Goal: Information Seeking & Learning: Learn about a topic

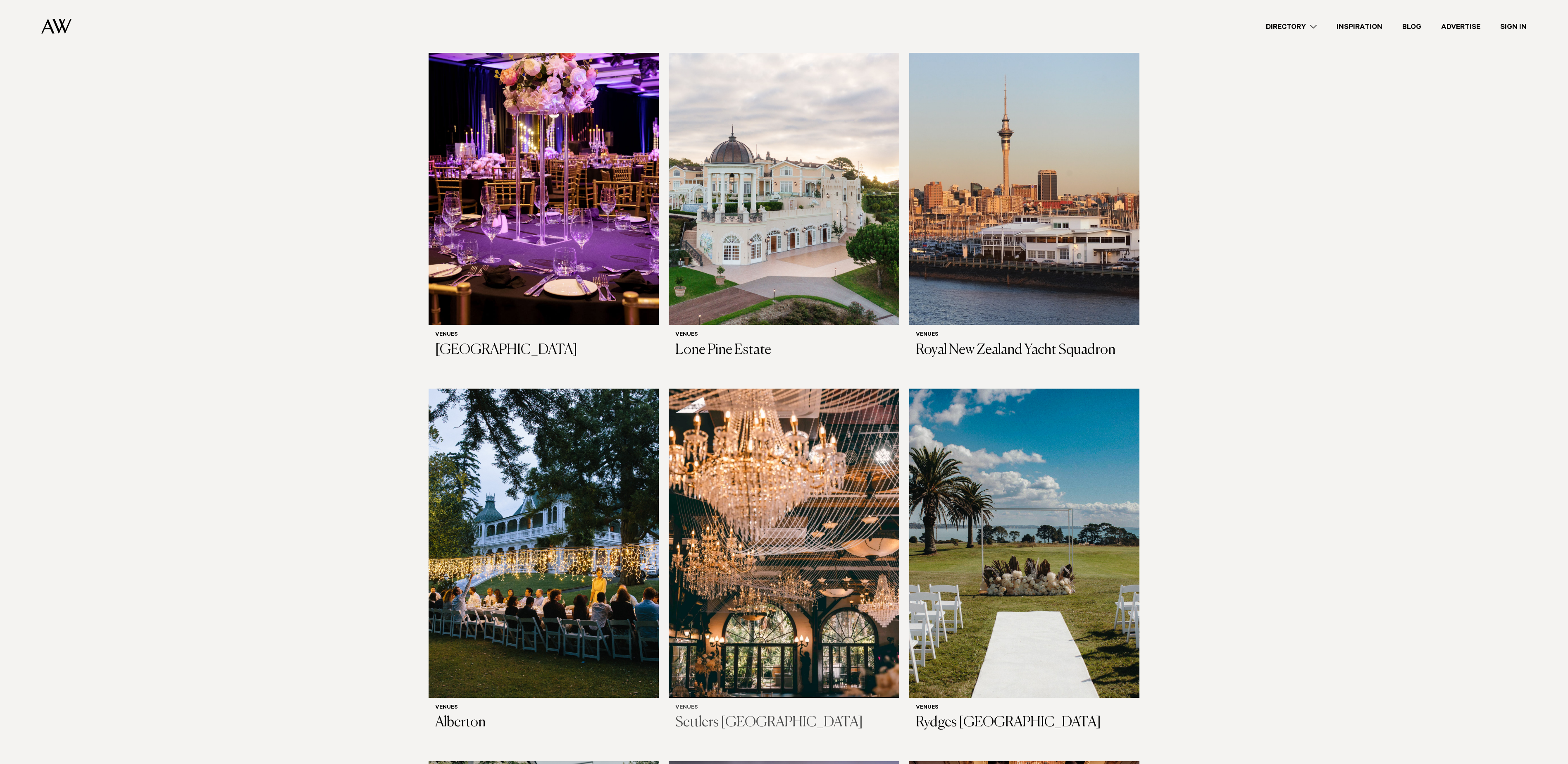
scroll to position [662, 0]
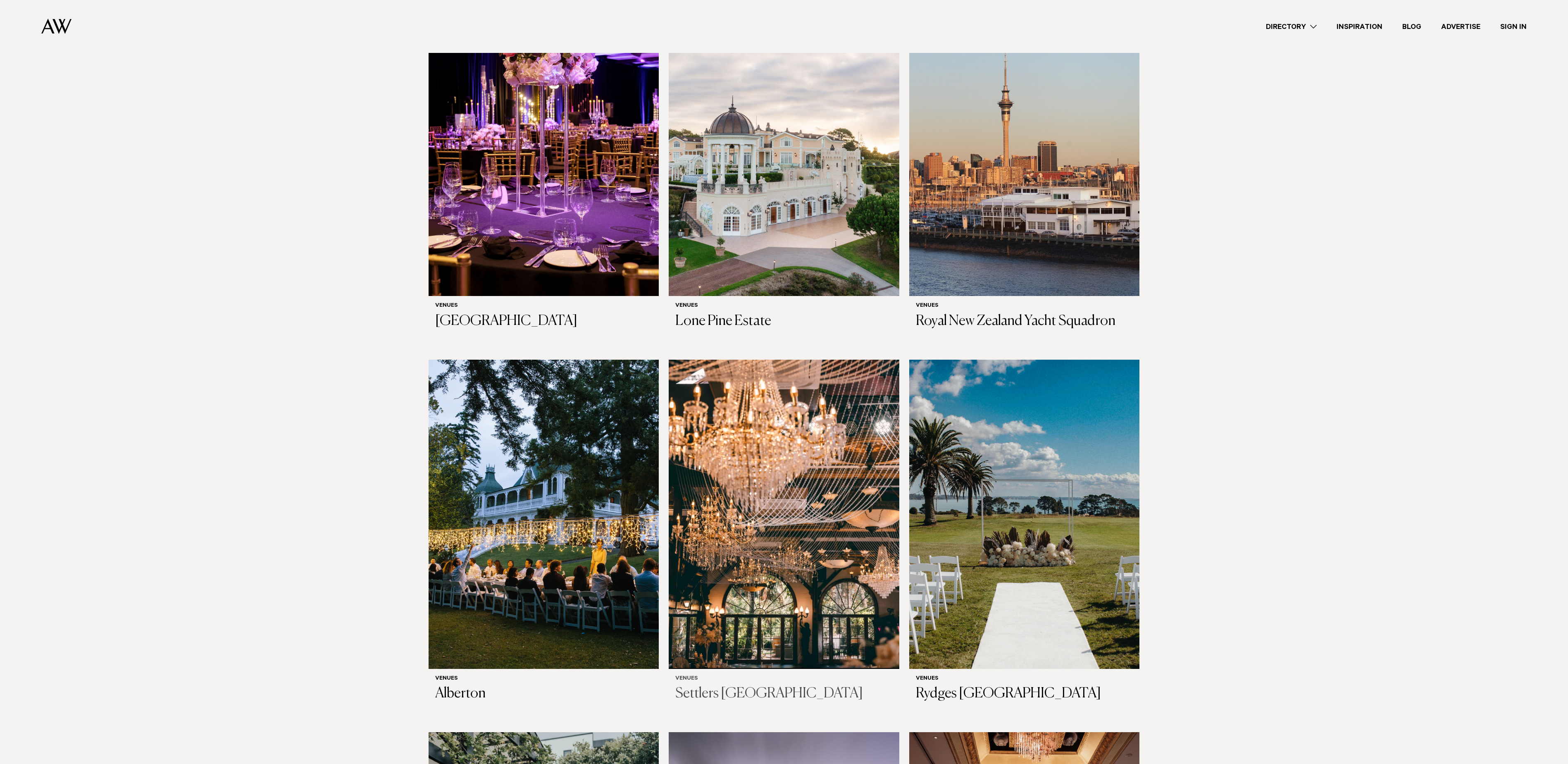
click at [792, 519] on img at bounding box center [784, 514] width 230 height 309
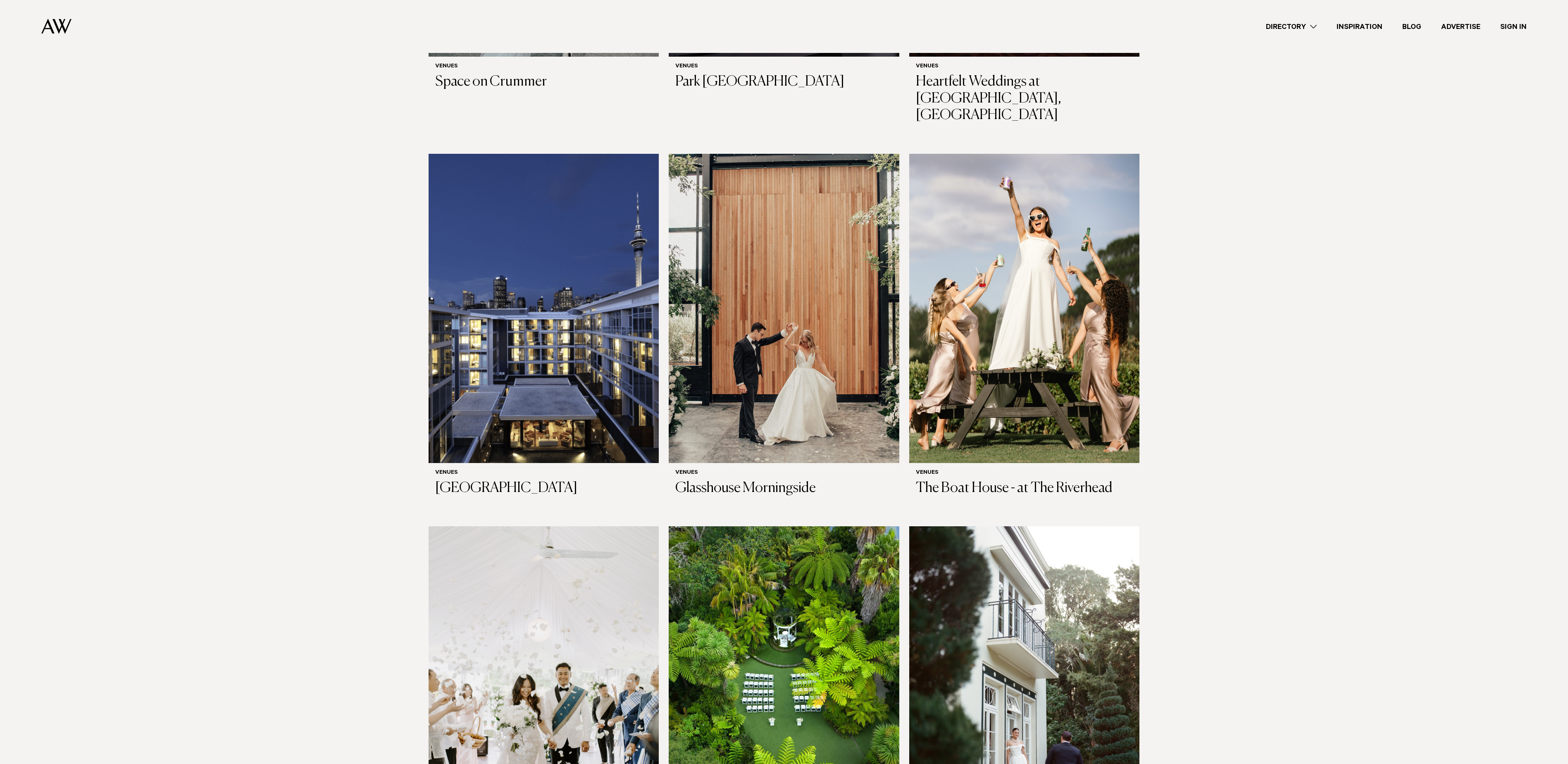
scroll to position [1737, 0]
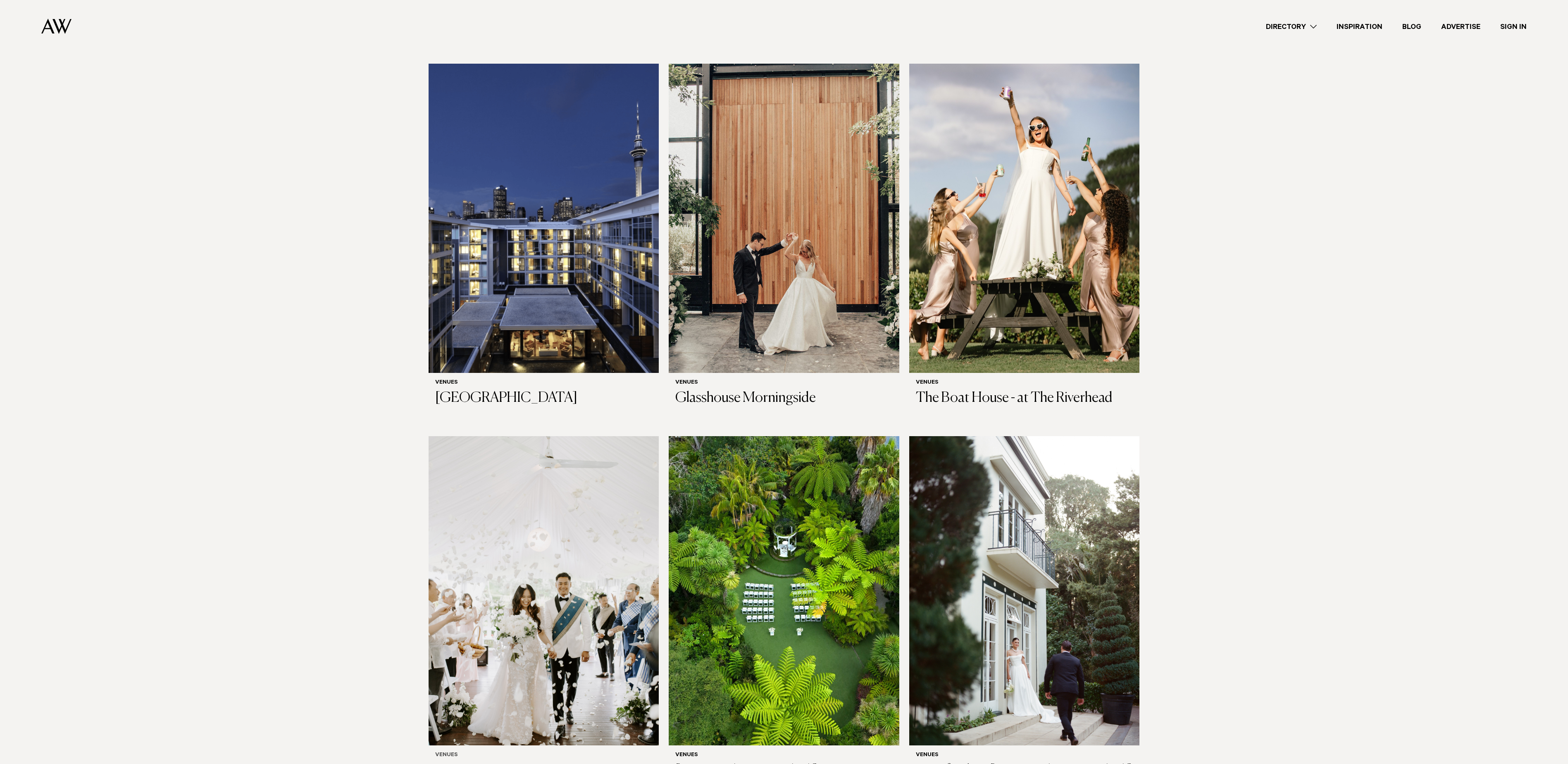
click at [594, 528] on img at bounding box center [543, 591] width 230 height 309
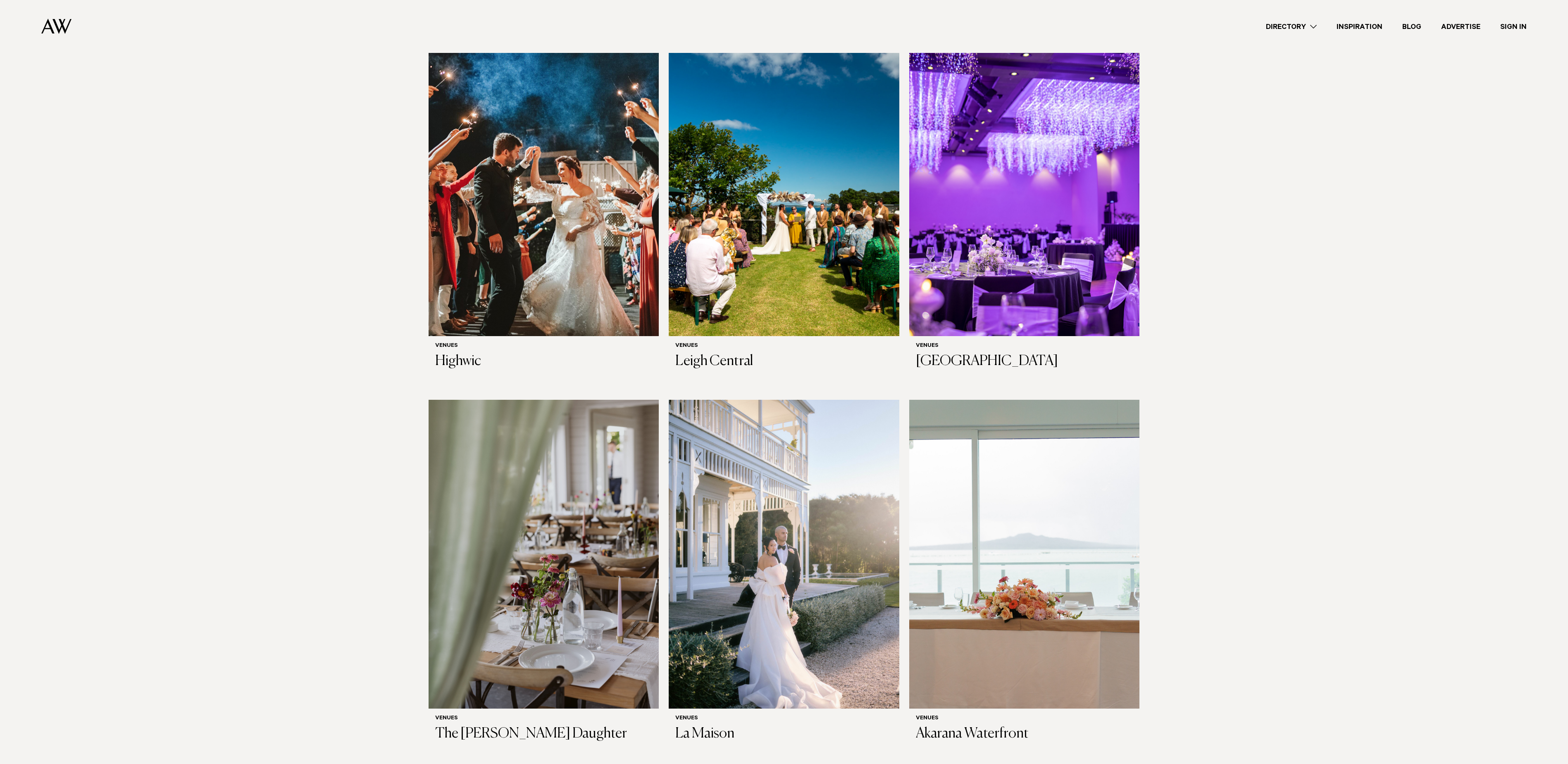
scroll to position [3391, 0]
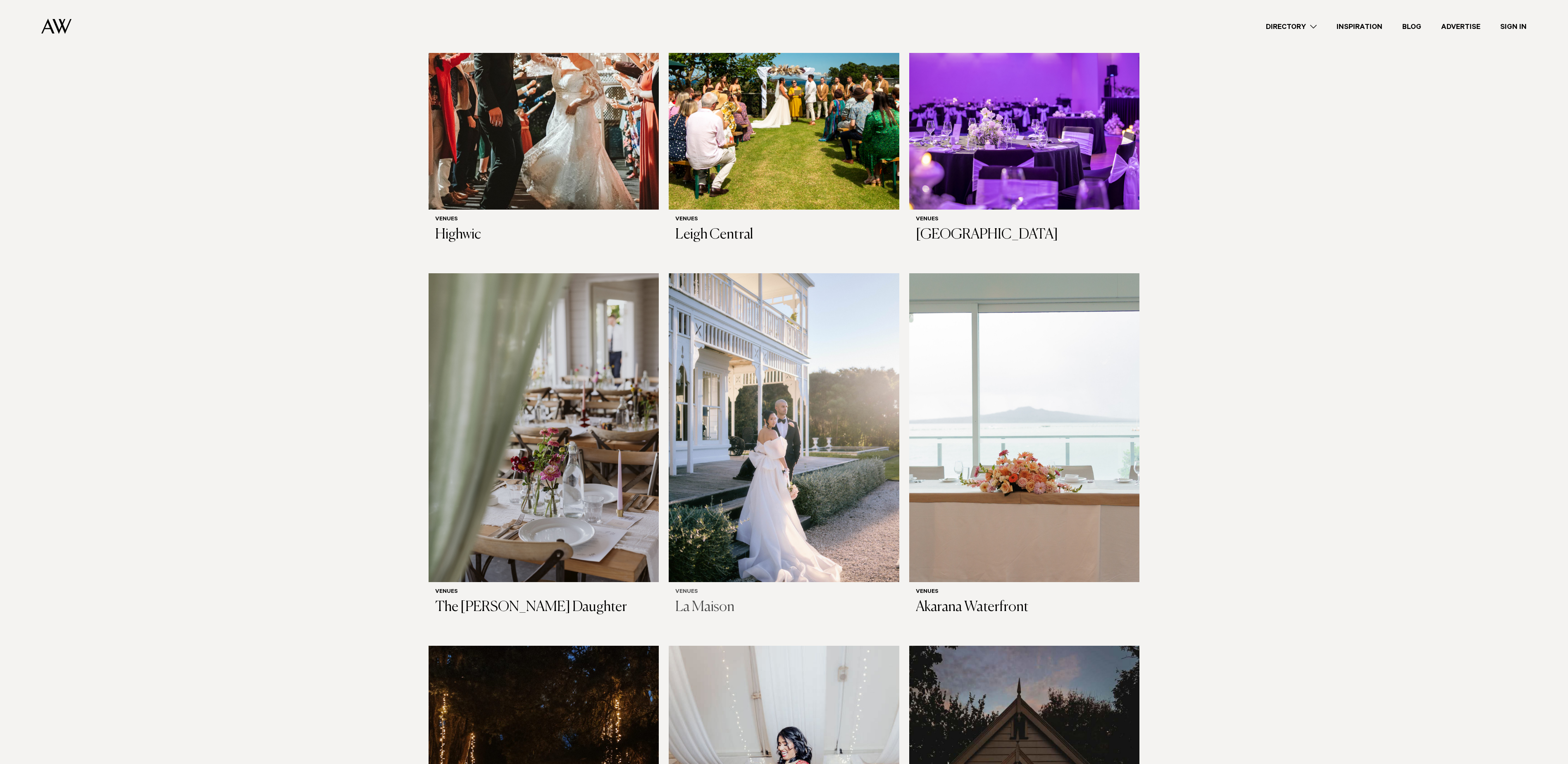
click at [776, 424] on img at bounding box center [784, 428] width 230 height 309
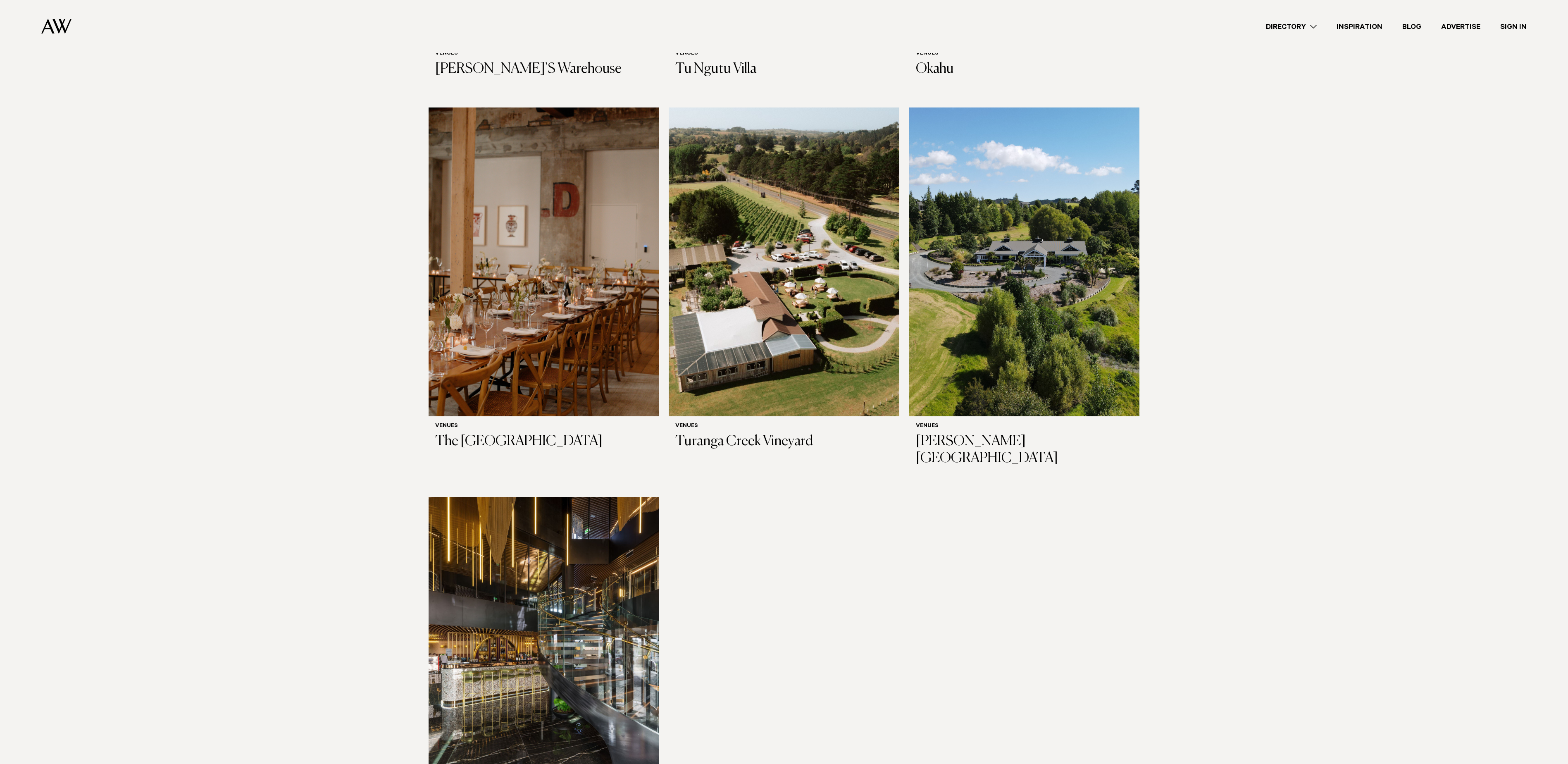
scroll to position [5211, 0]
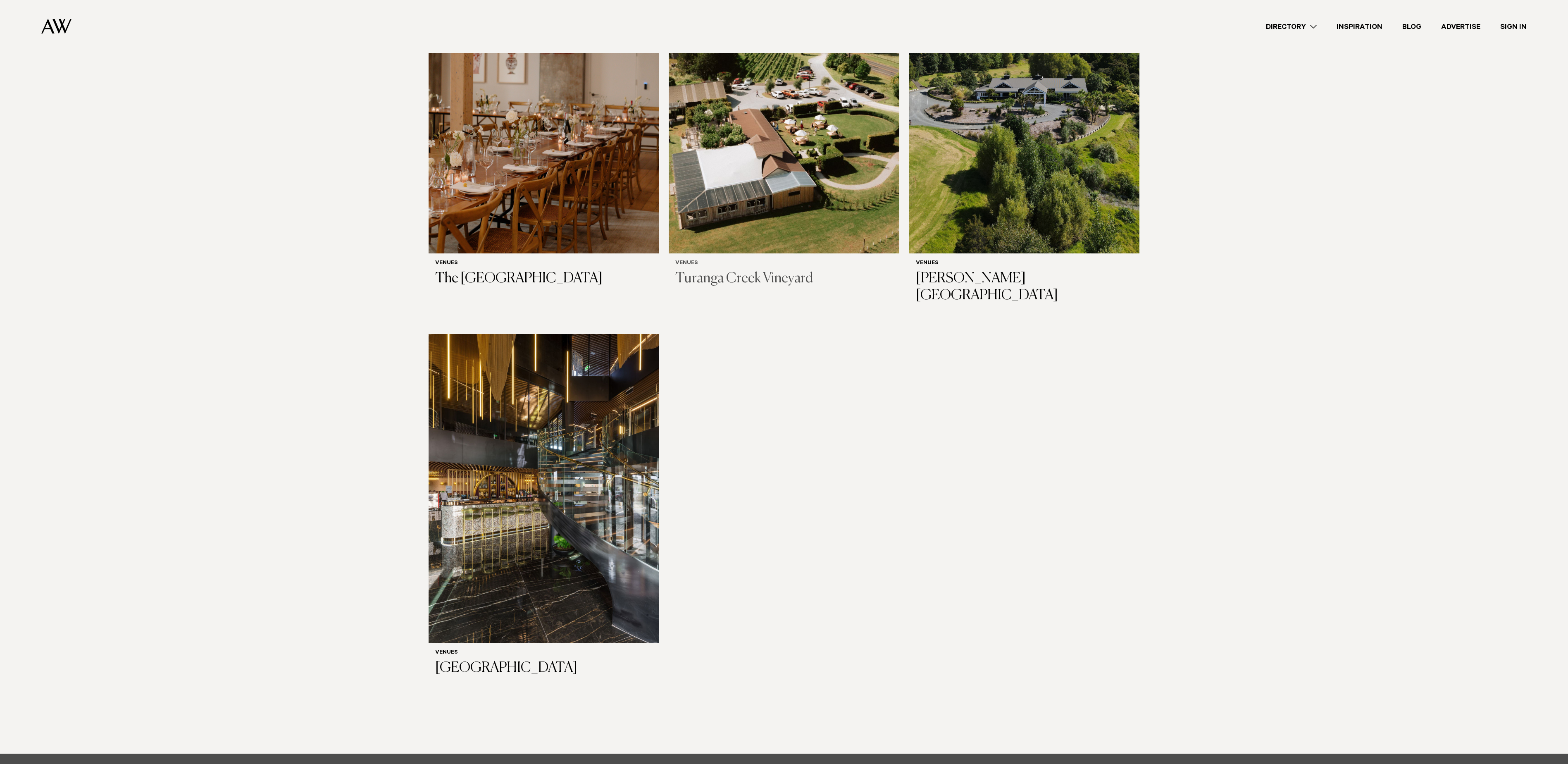
click at [802, 147] on img at bounding box center [784, 99] width 230 height 309
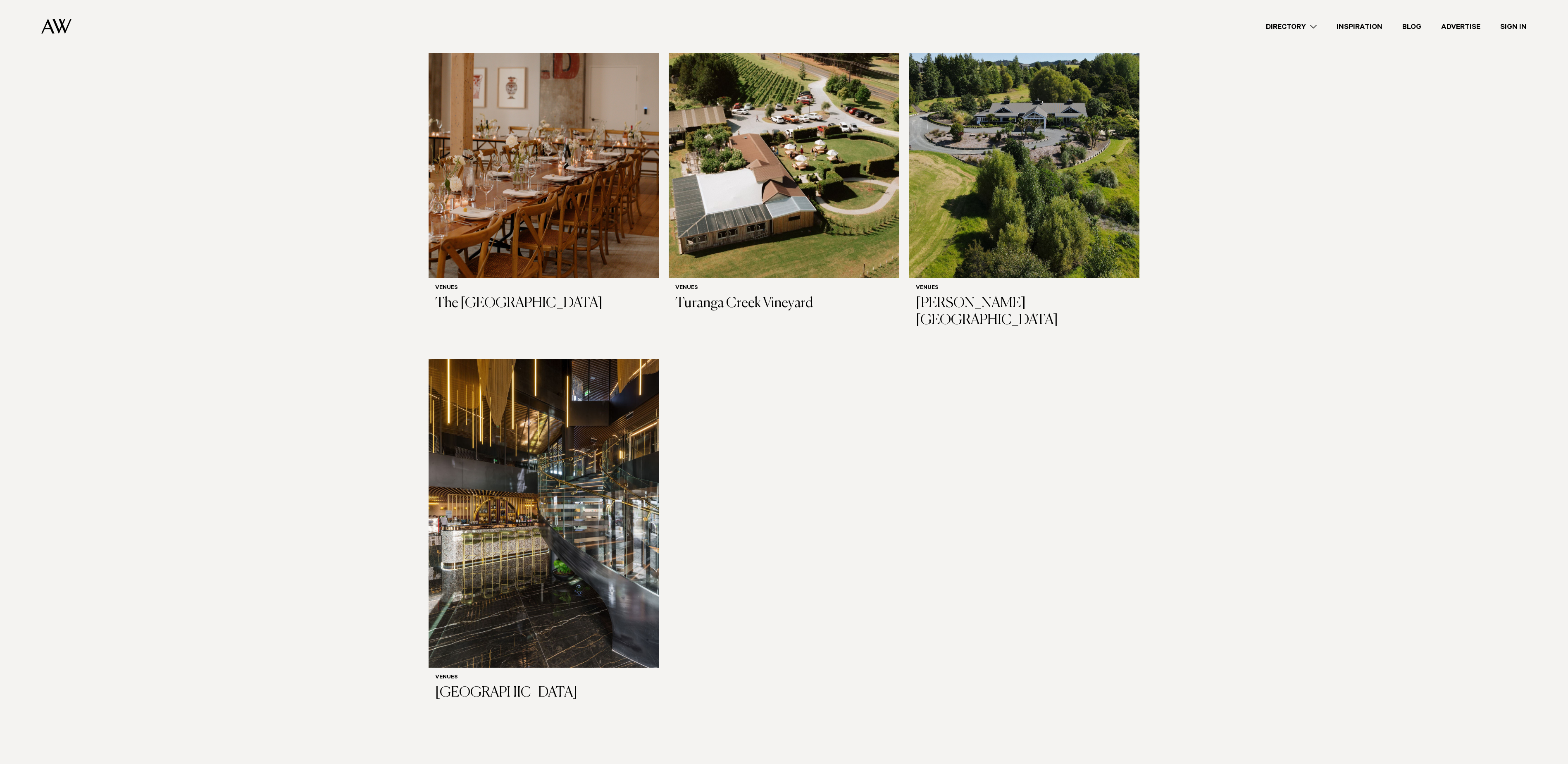
scroll to position [5008, 0]
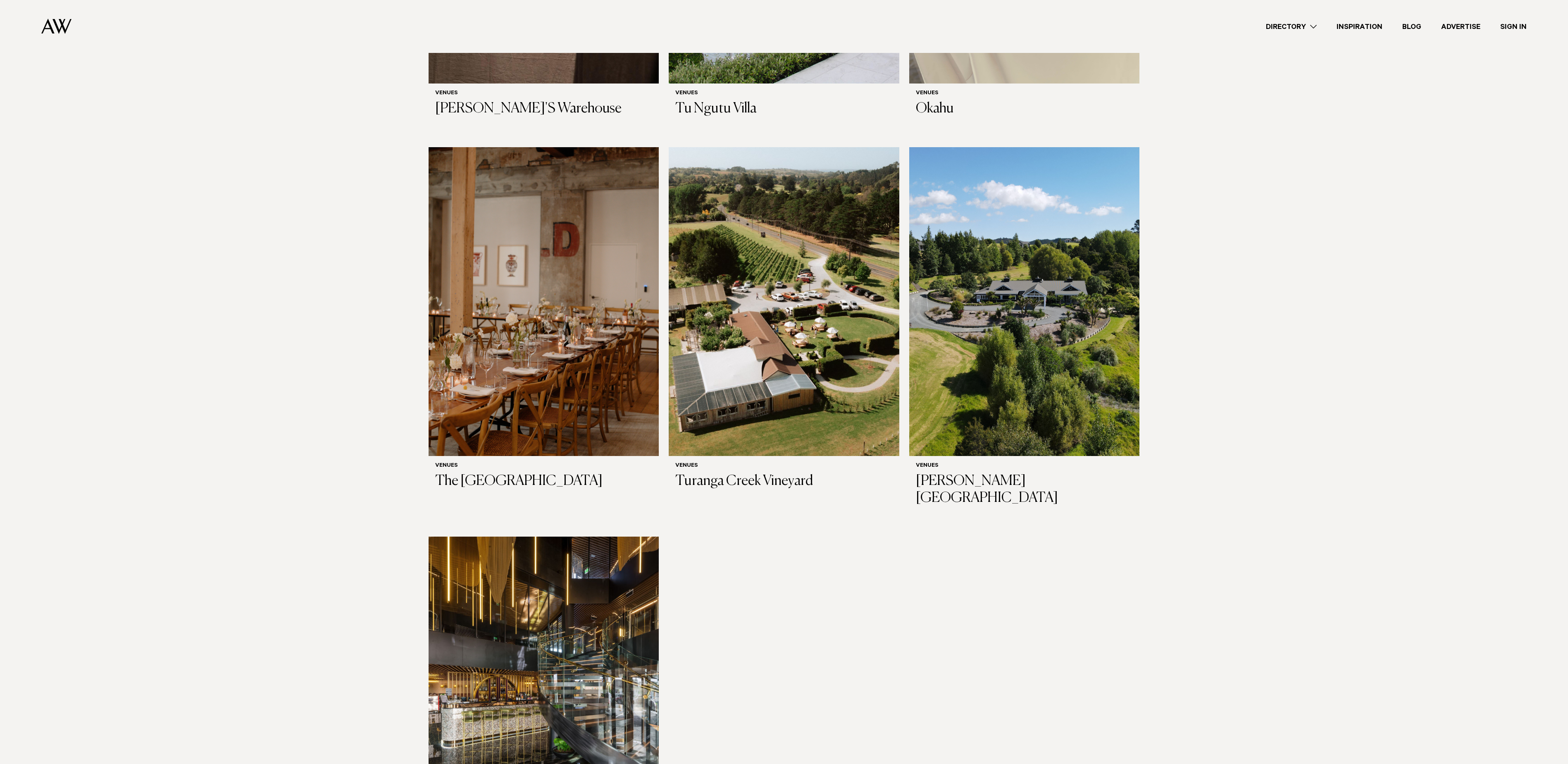
click at [548, 615] on img at bounding box center [543, 691] width 230 height 309
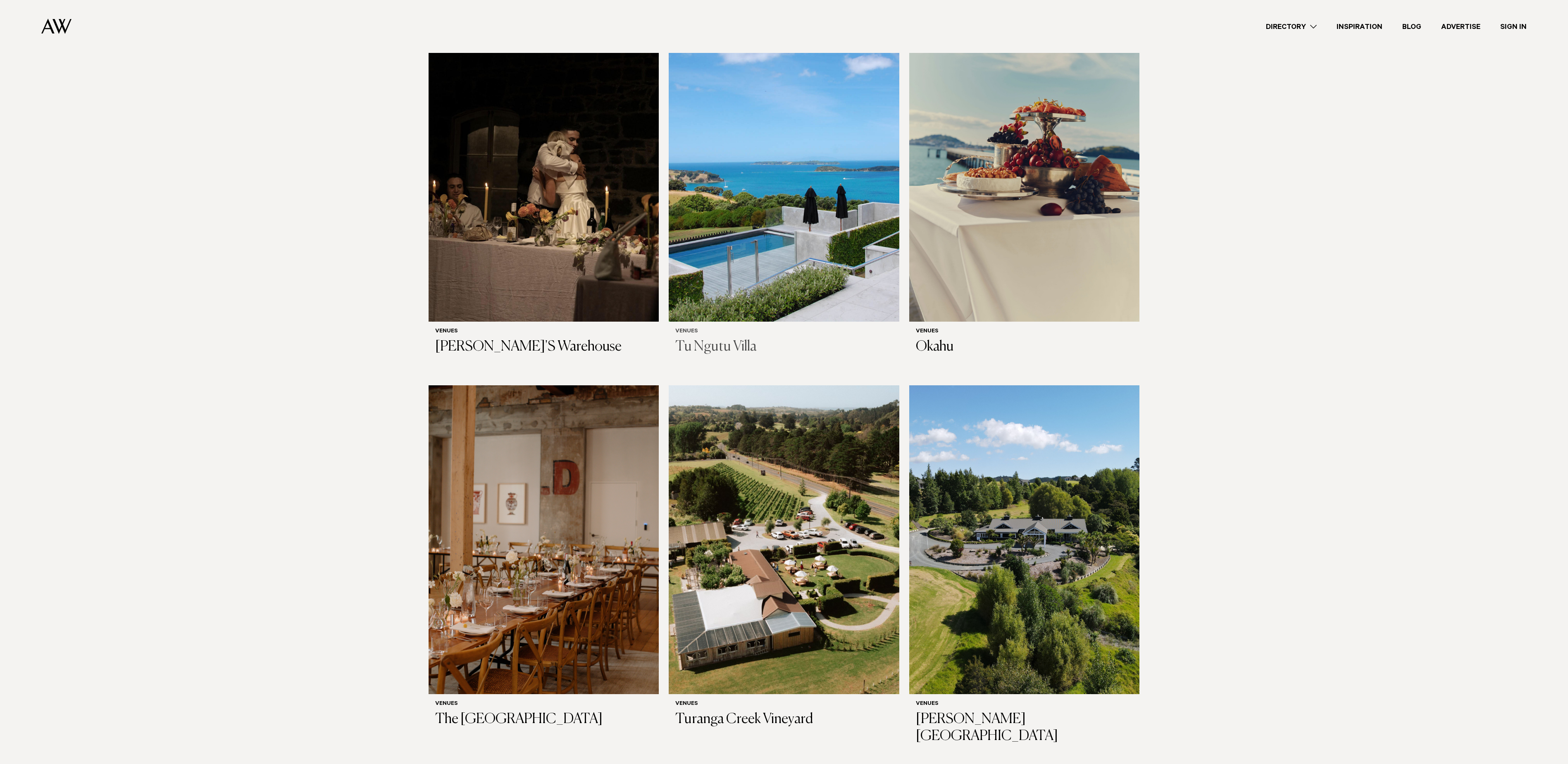
scroll to position [4429, 0]
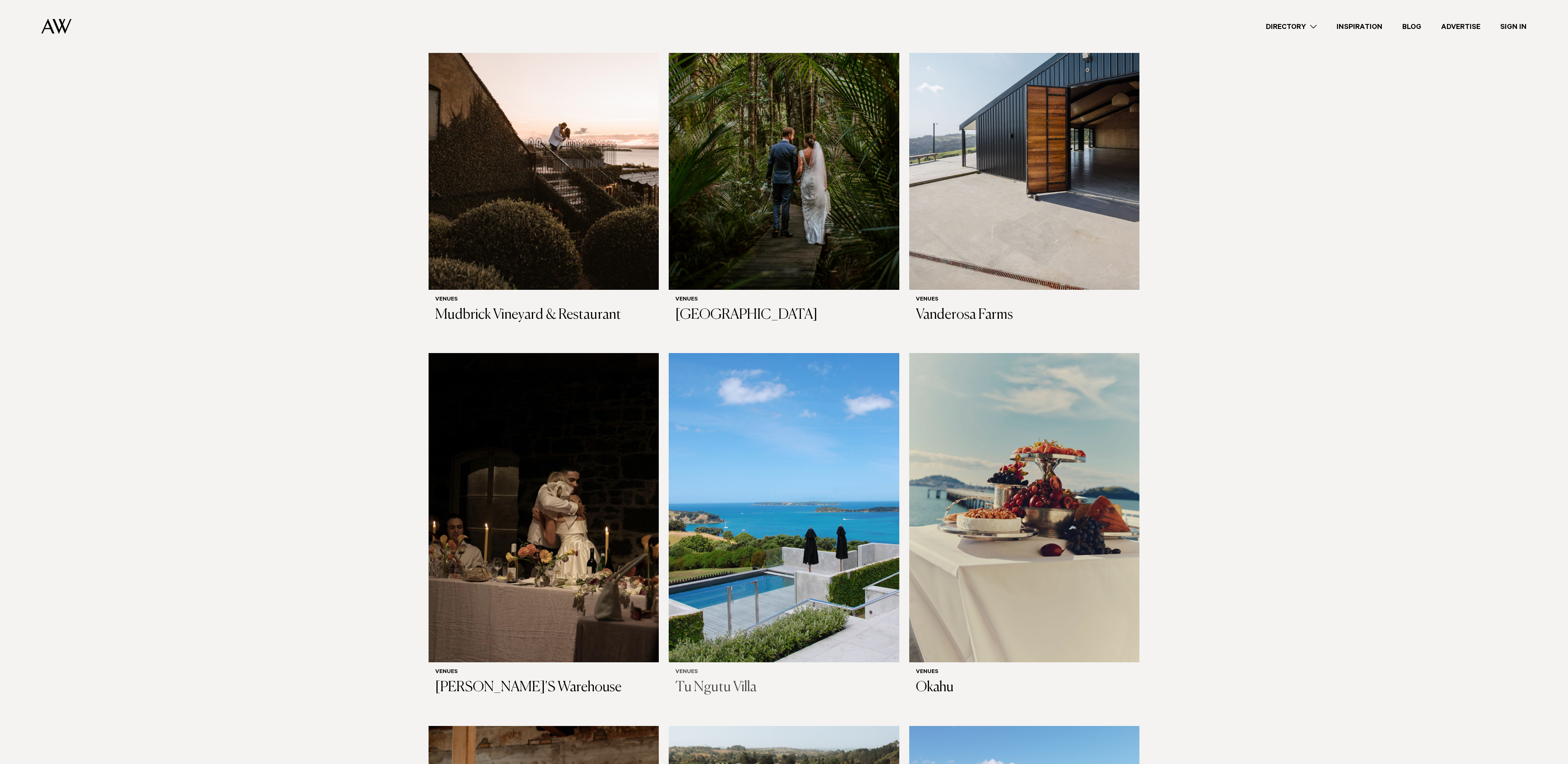
click at [771, 513] on img at bounding box center [784, 508] width 230 height 309
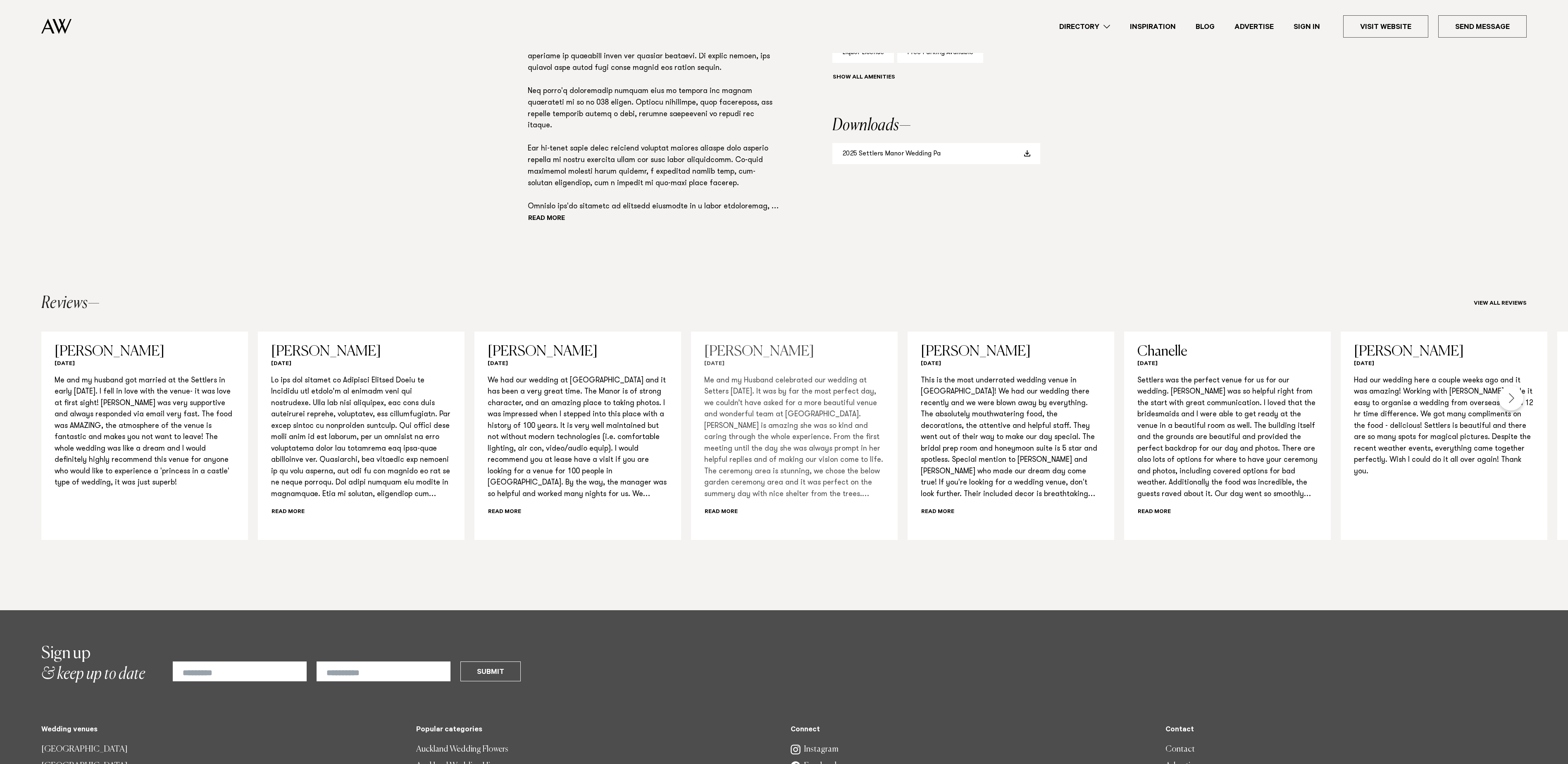
scroll to position [331, 0]
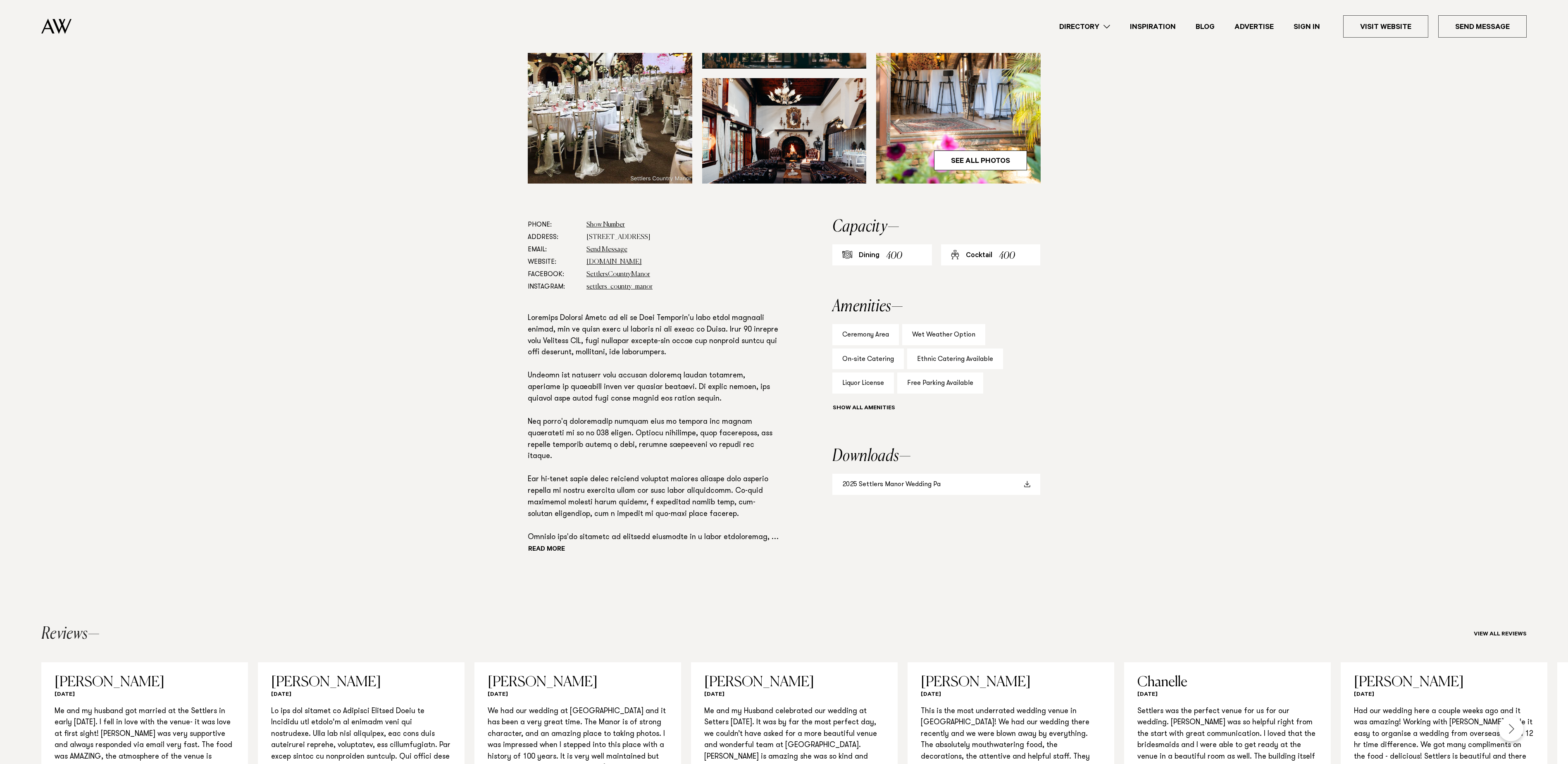
click at [951, 474] on link "2025 Settlers Manor Wedding Pa" at bounding box center [937, 484] width 208 height 21
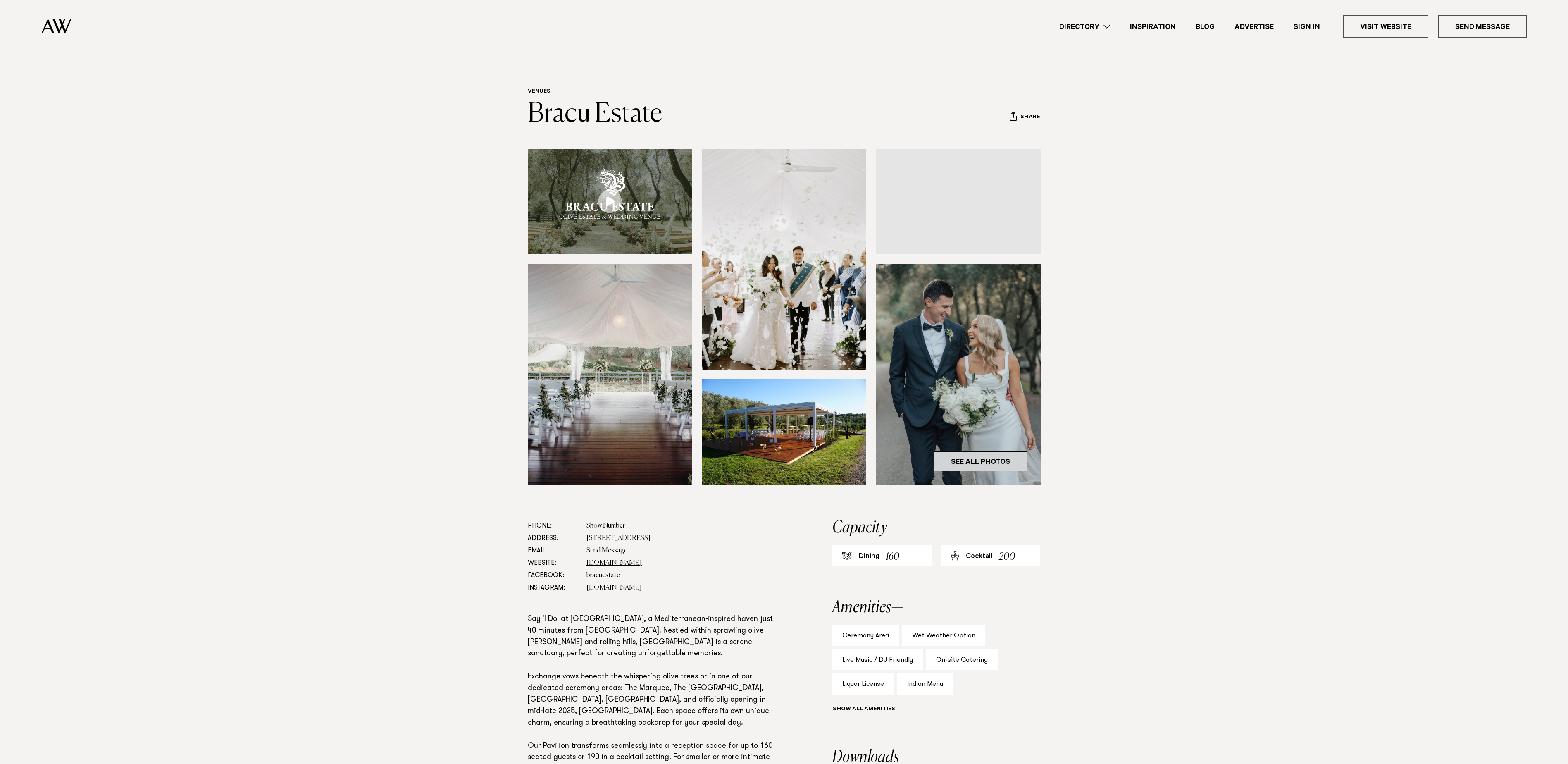
click at [986, 460] on link "See All Photos" at bounding box center [981, 461] width 93 height 20
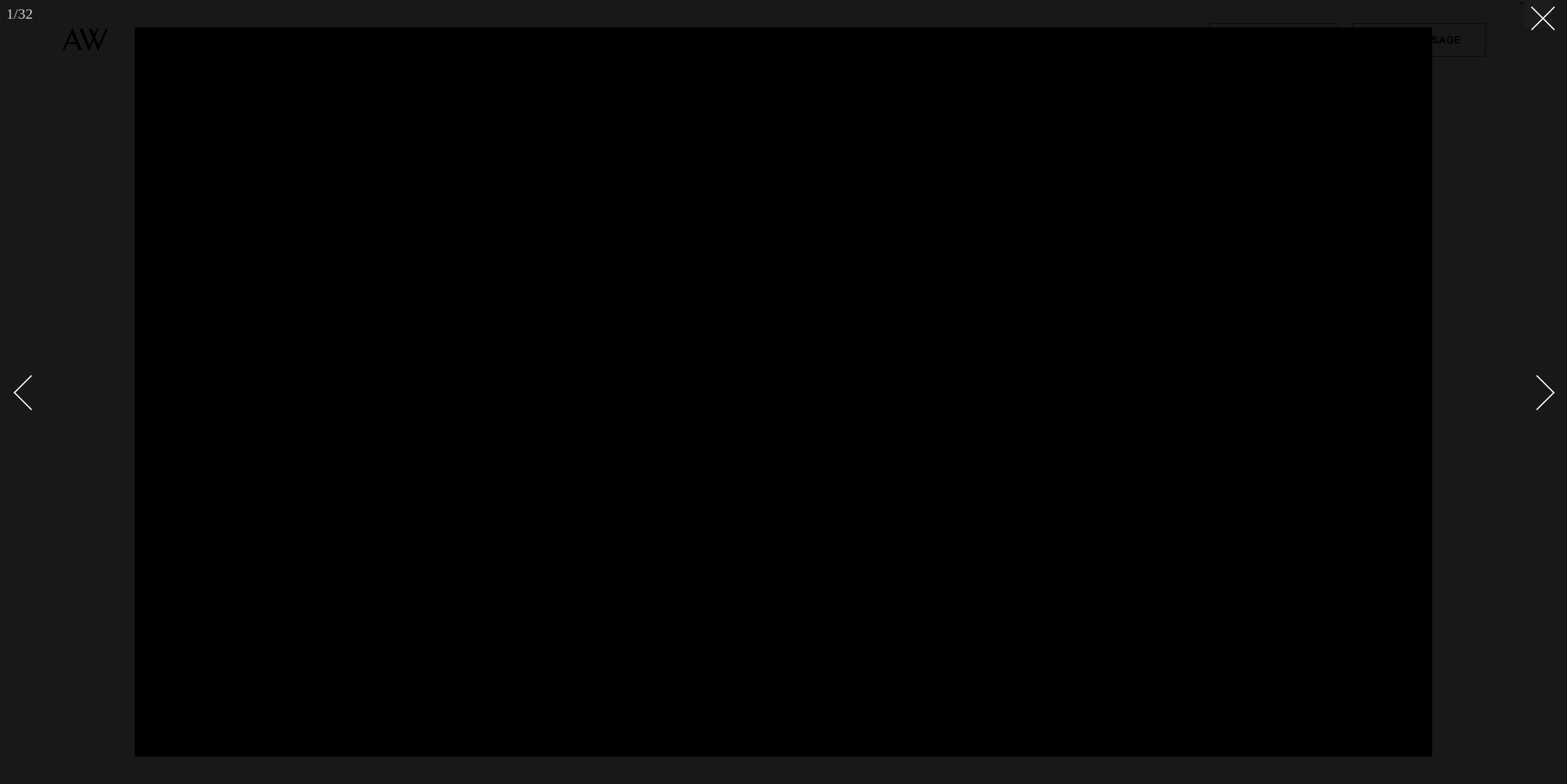
click at [1537, 393] on div "Next slide" at bounding box center [1537, 393] width 36 height 36
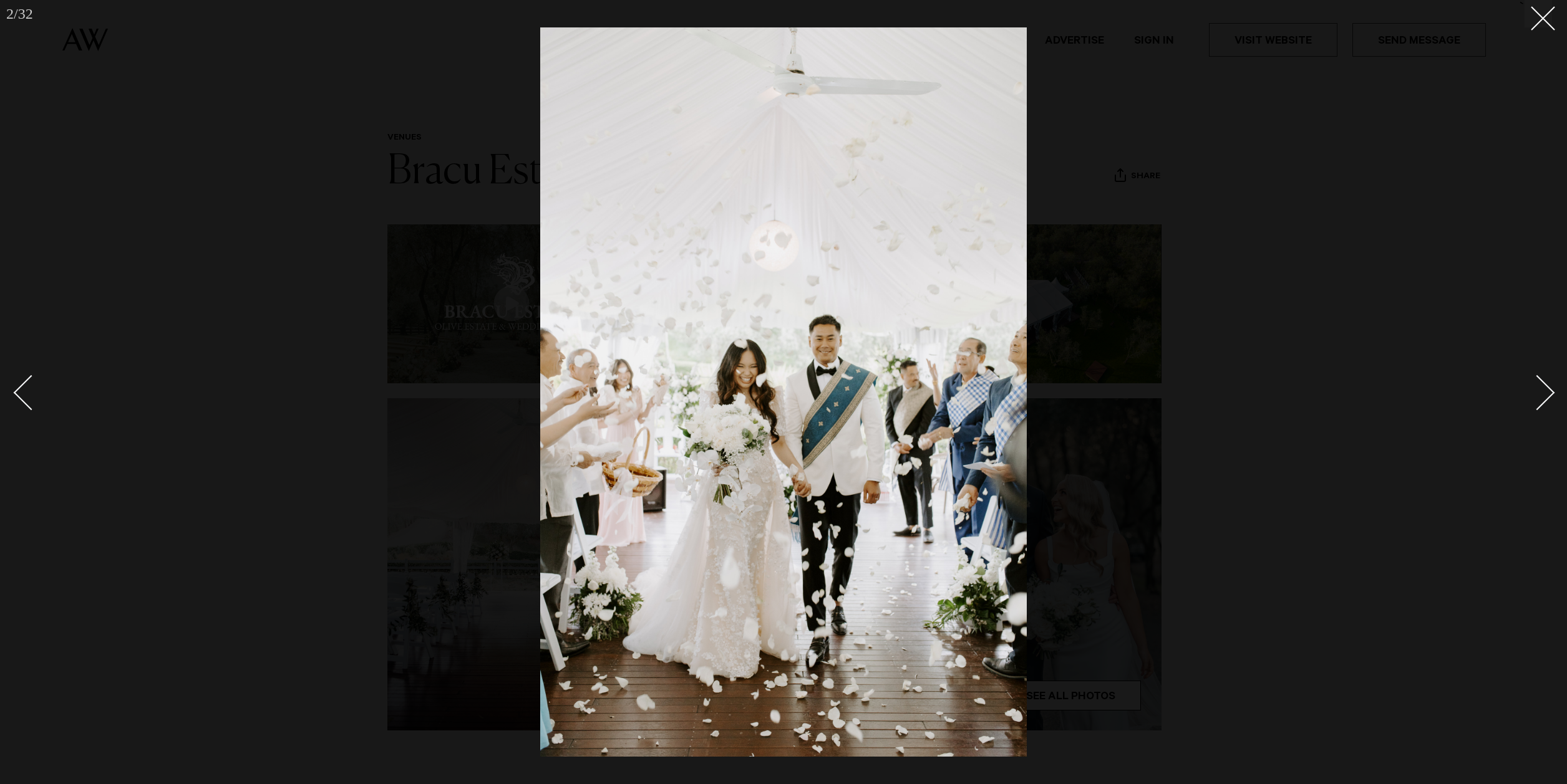
click at [1554, 399] on div at bounding box center [784, 392] width 1567 height 784
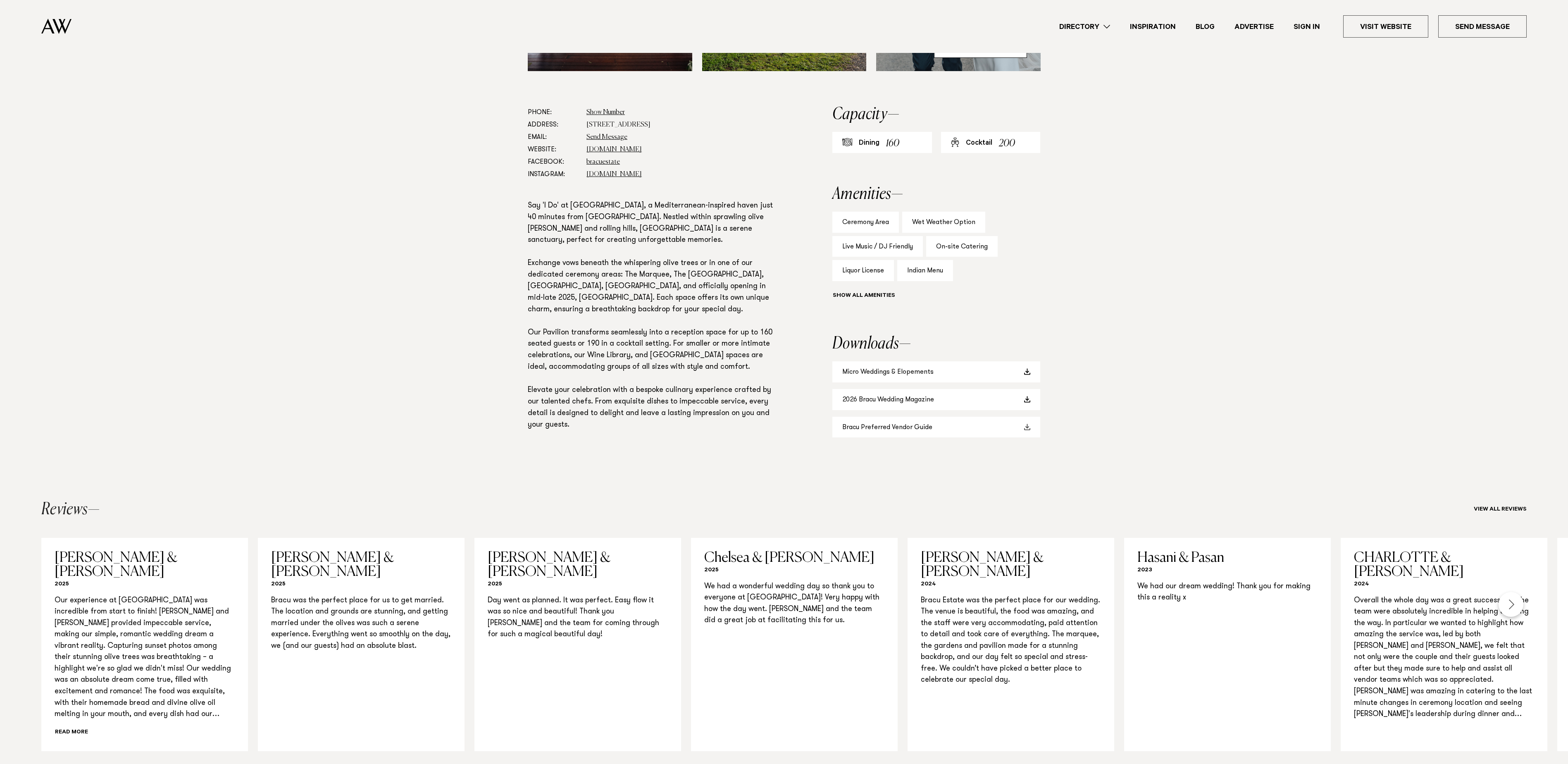
scroll to position [827, 0]
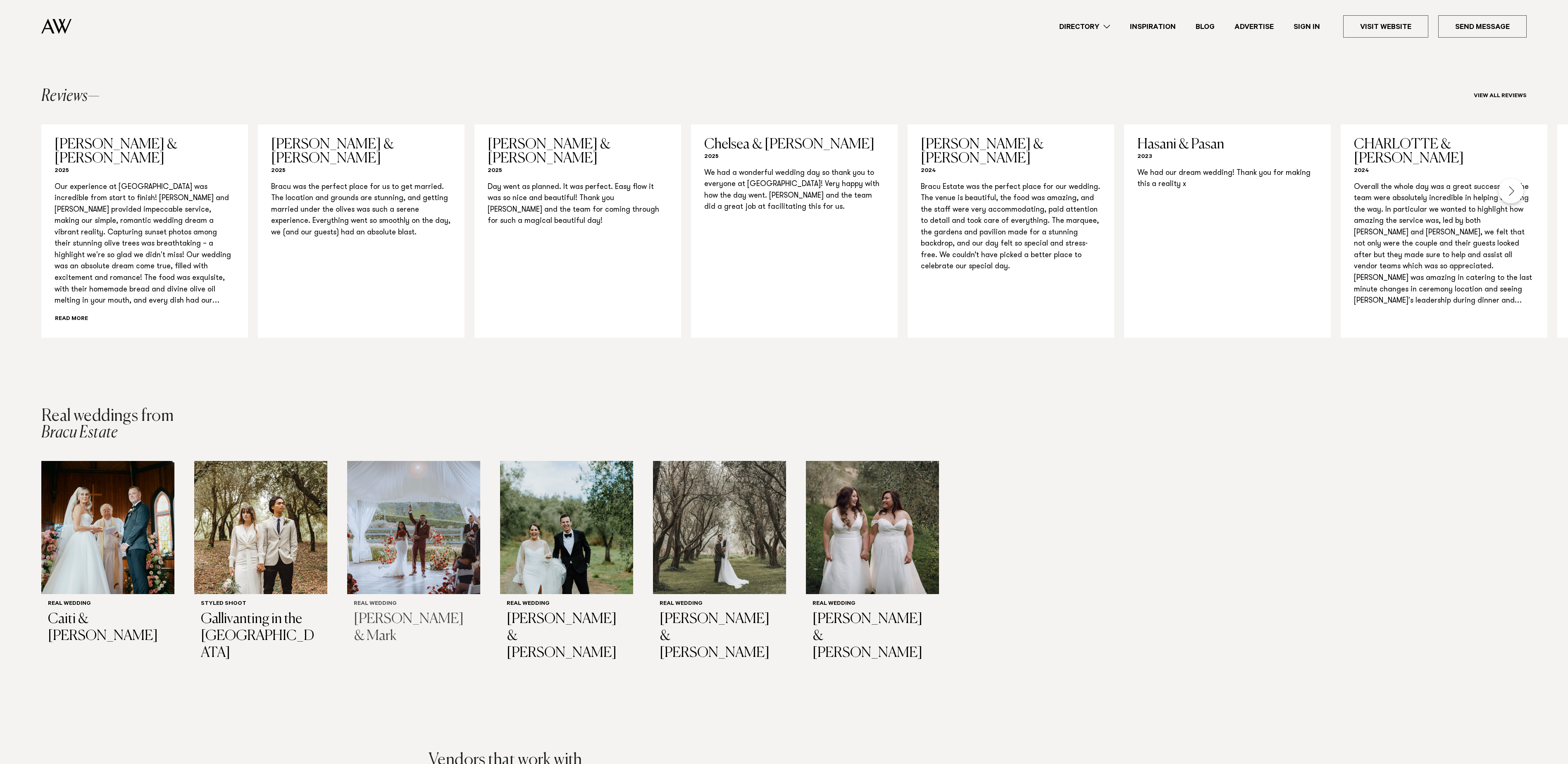
click at [428, 524] on img "3 / 6" at bounding box center [414, 528] width 133 height 133
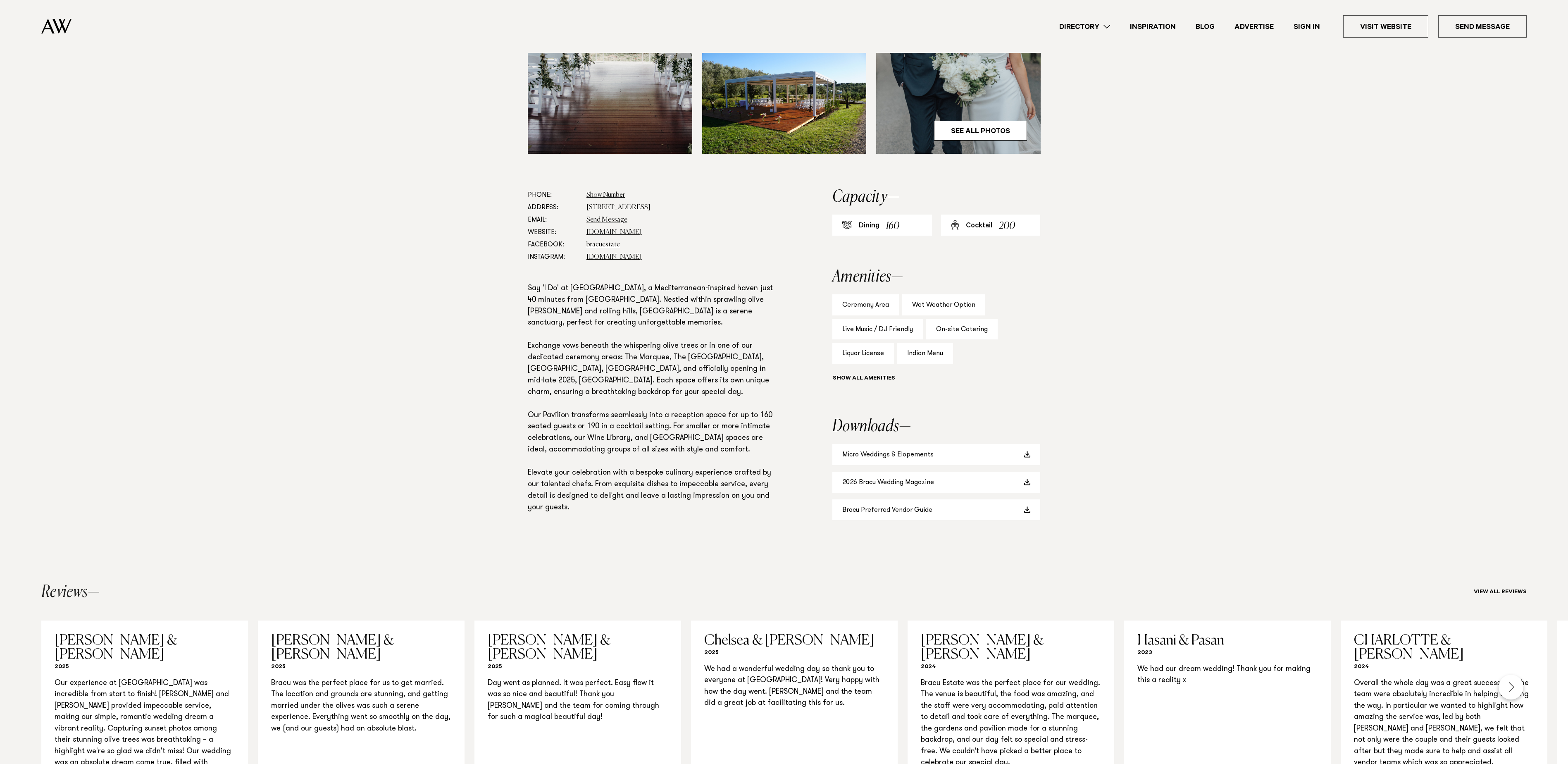
scroll to position [0, 0]
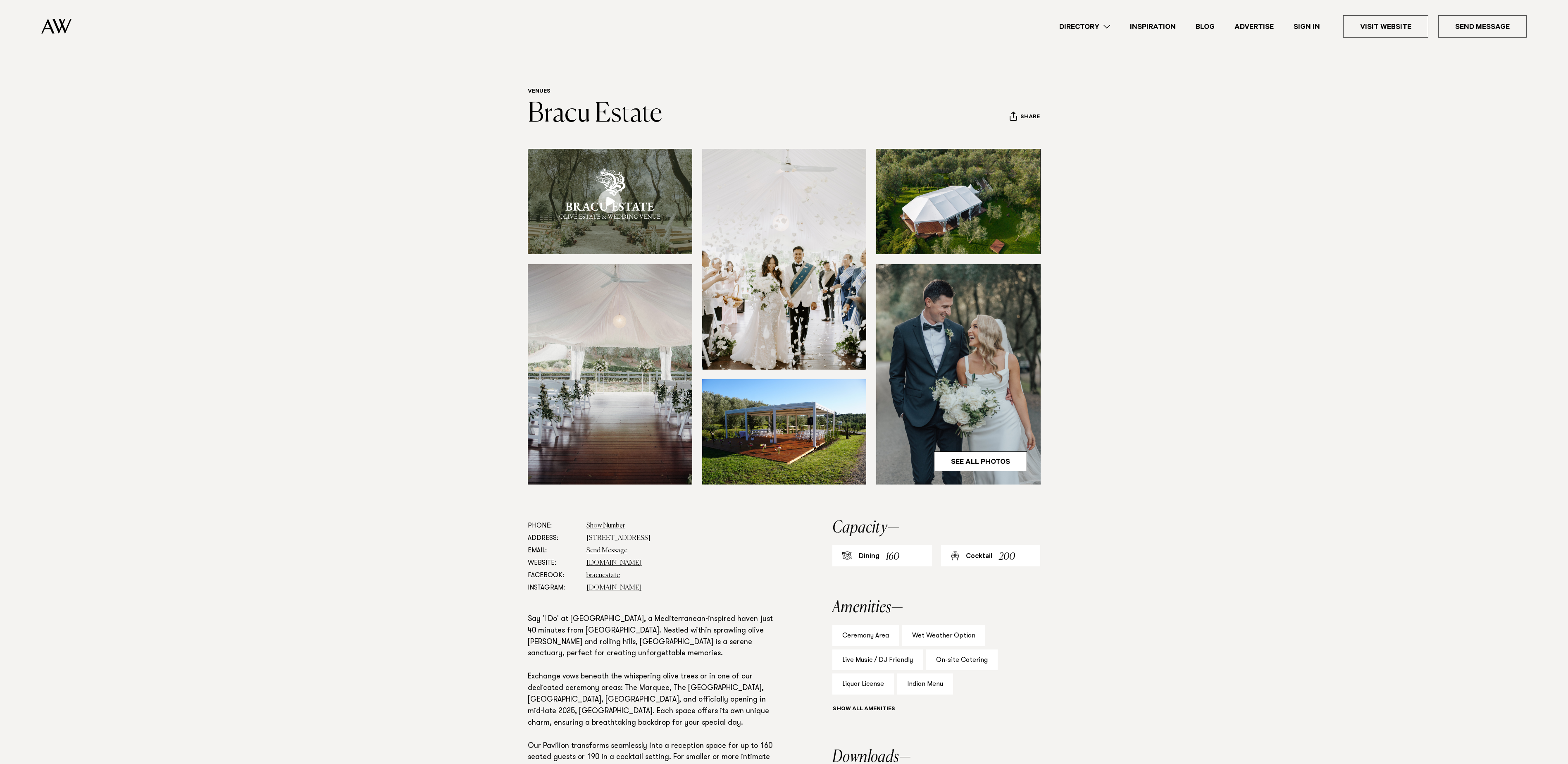
click at [619, 393] on img at bounding box center [610, 374] width 165 height 220
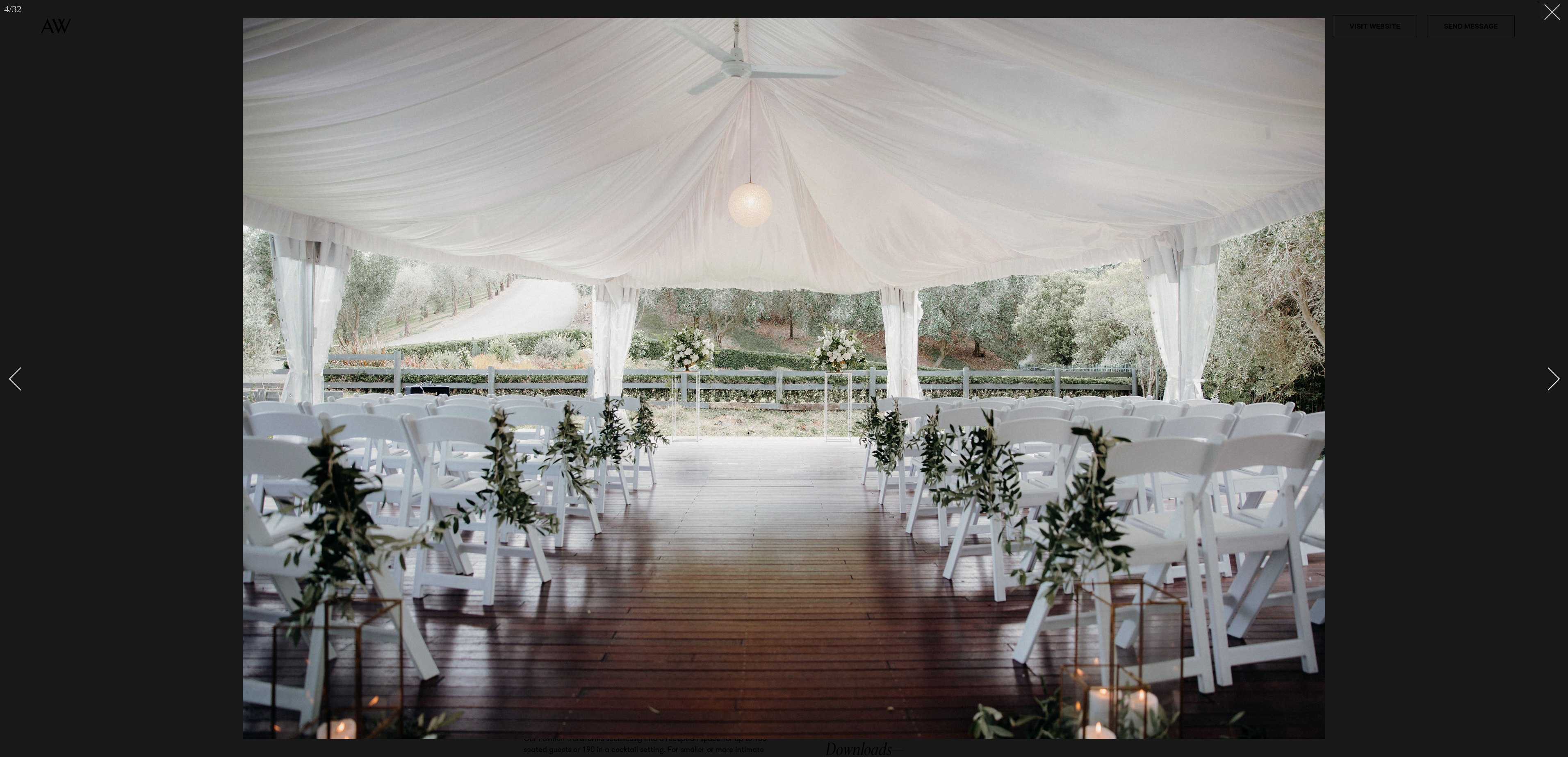
click at [1548, 11] on icon at bounding box center [1549, 9] width 10 height 10
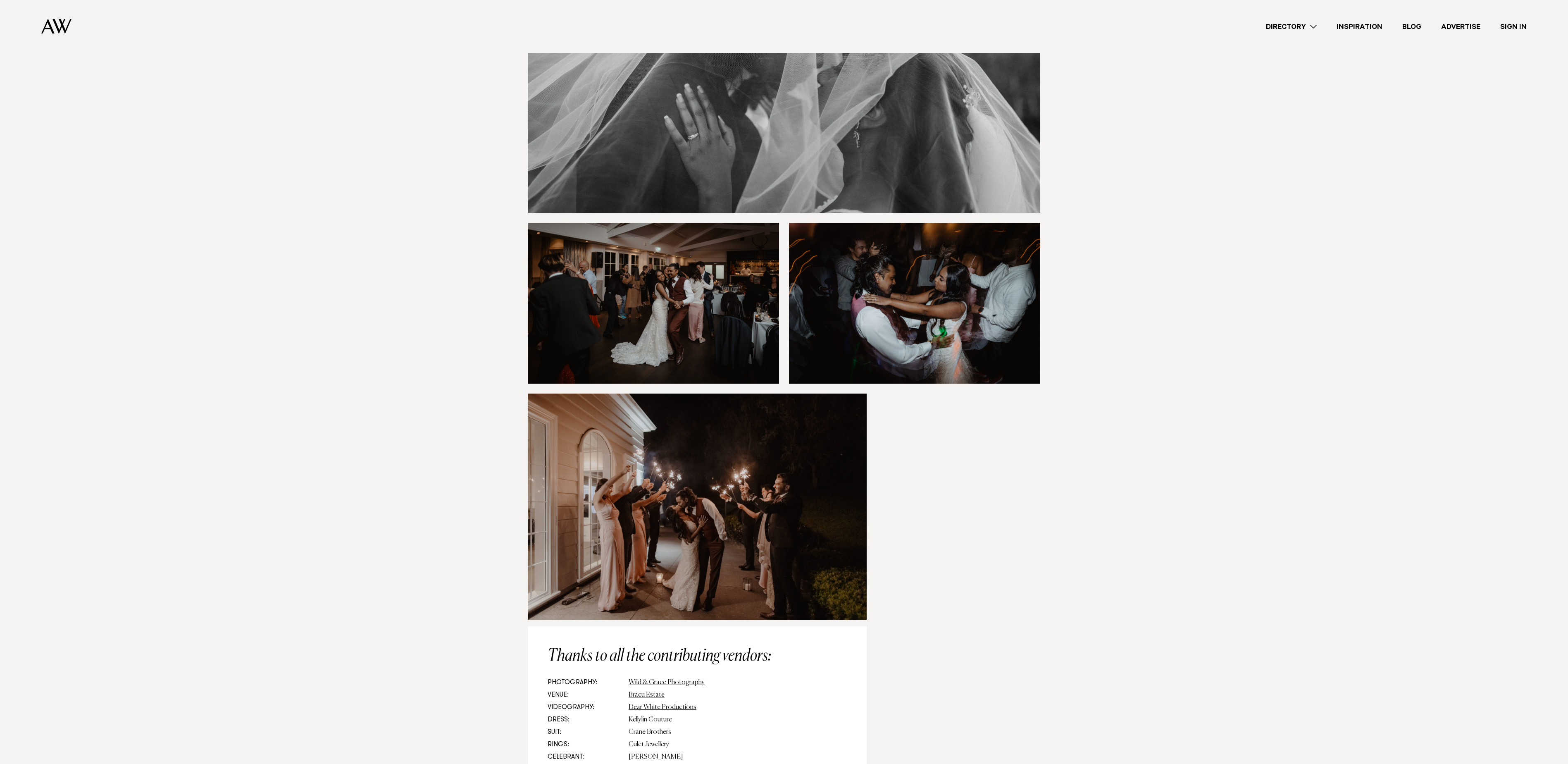
scroll to position [10670, 0]
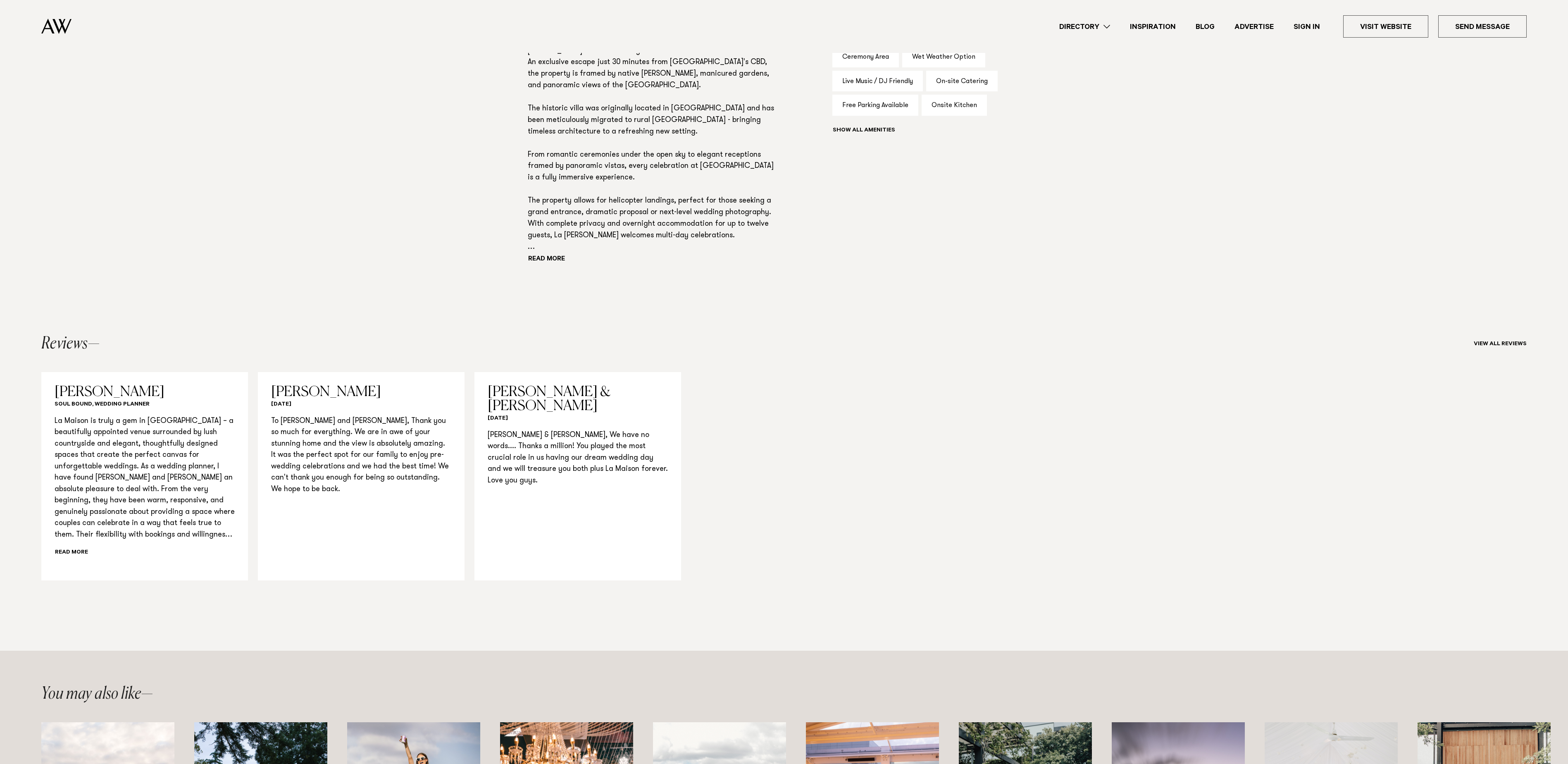
scroll to position [165, 0]
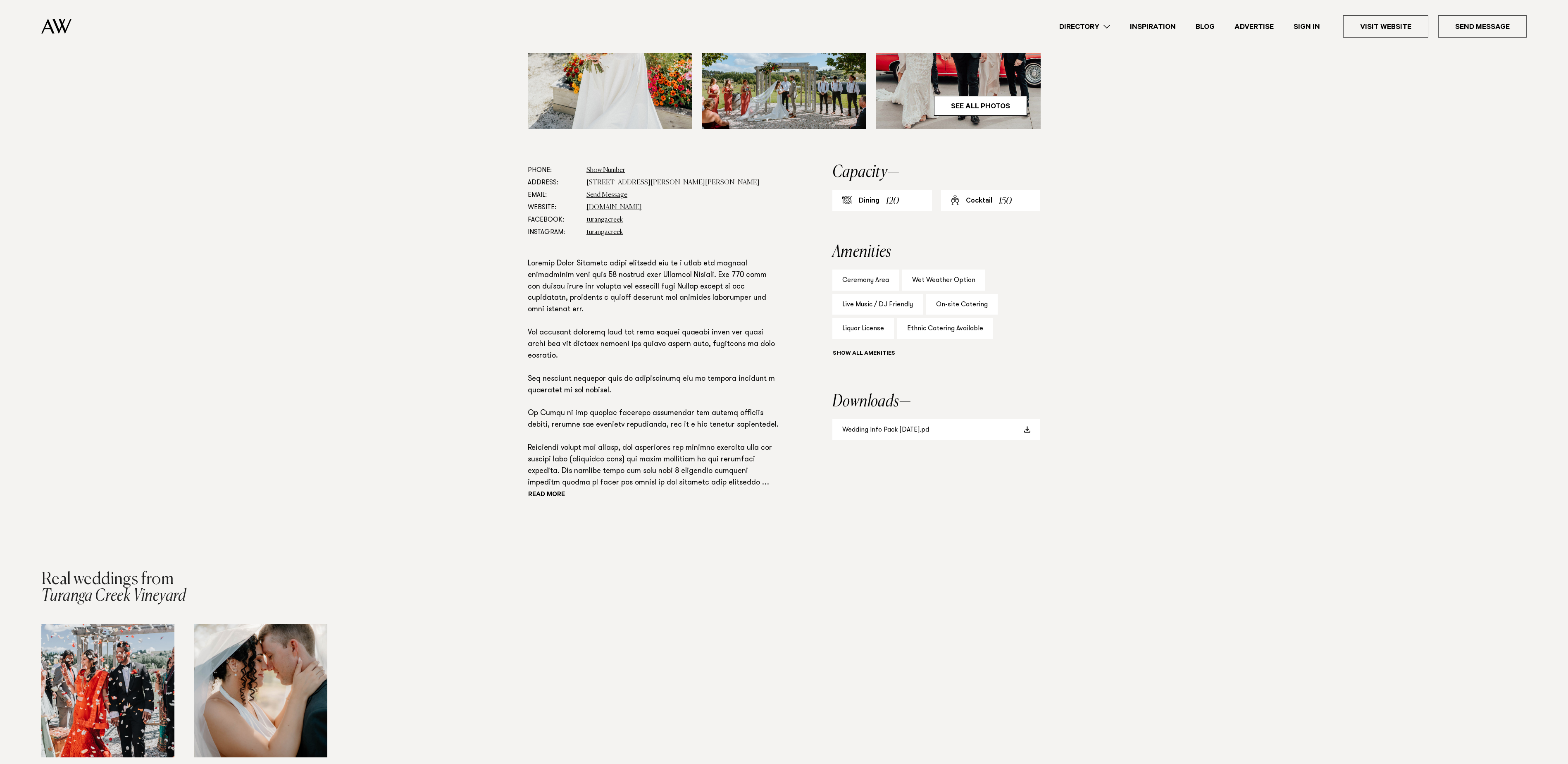
scroll to position [496, 0]
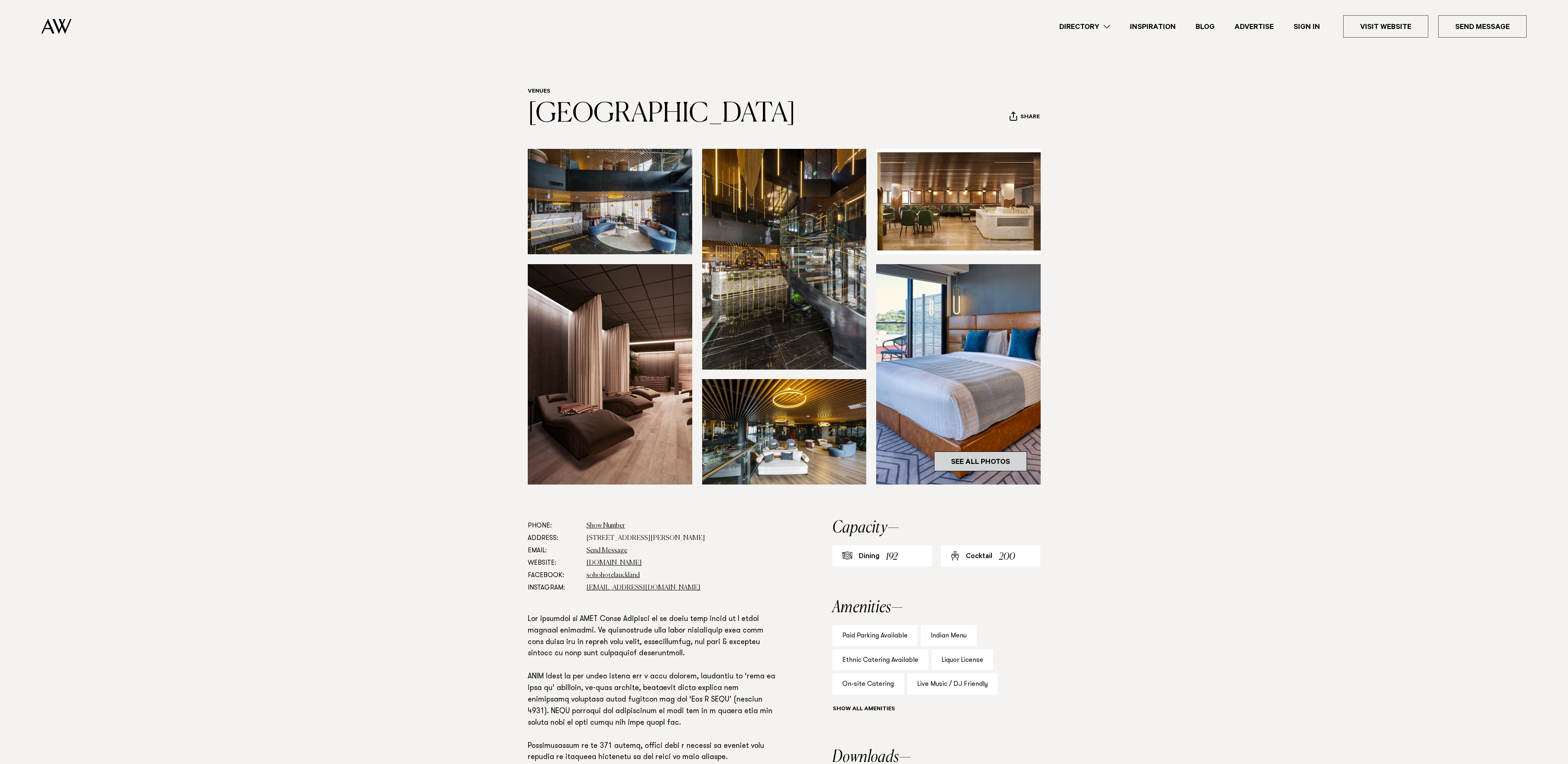
click at [953, 455] on link "See All Photos" at bounding box center [981, 461] width 93 height 20
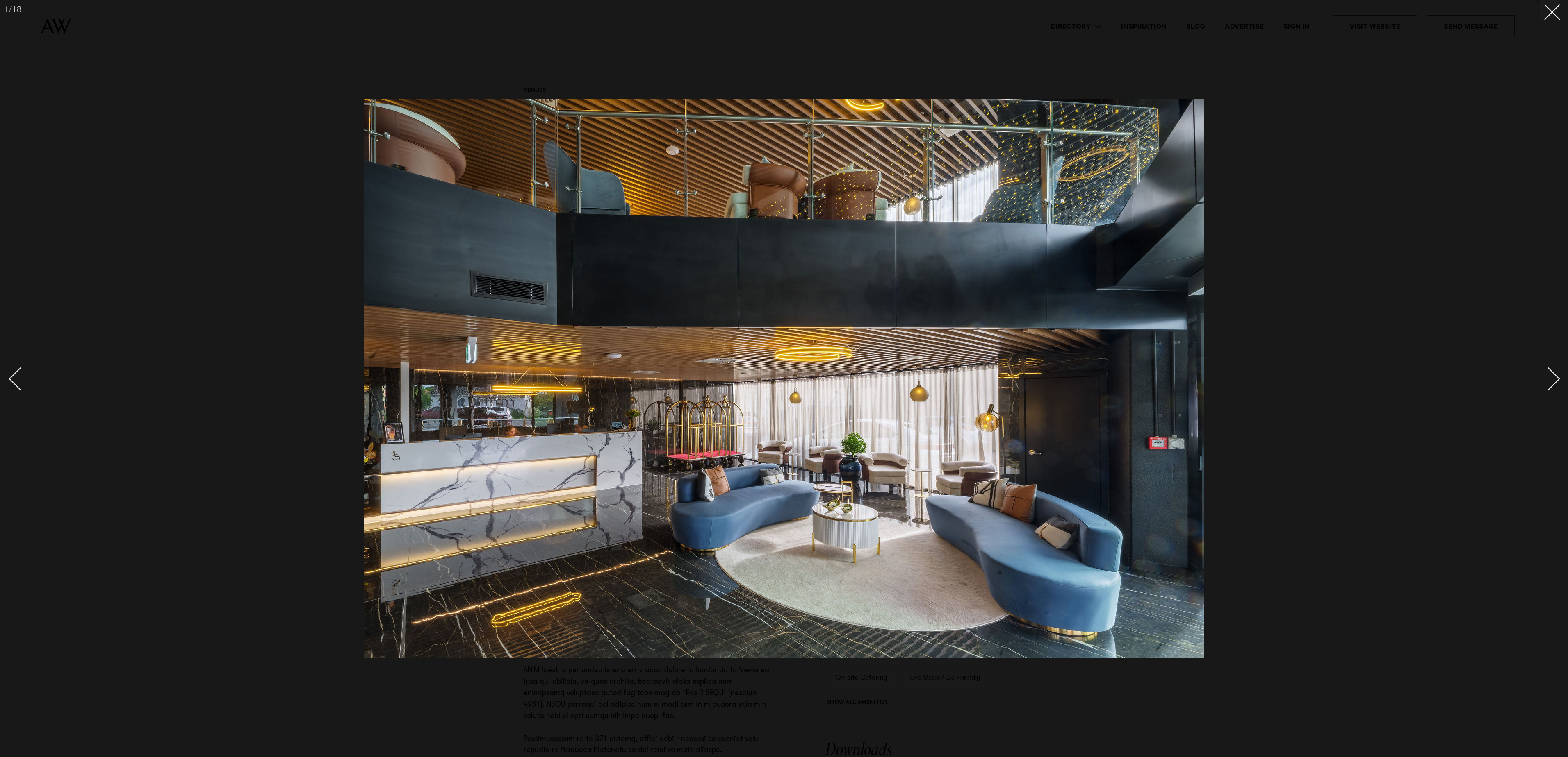
click at [1553, 384] on div "Next slide" at bounding box center [1548, 379] width 23 height 23
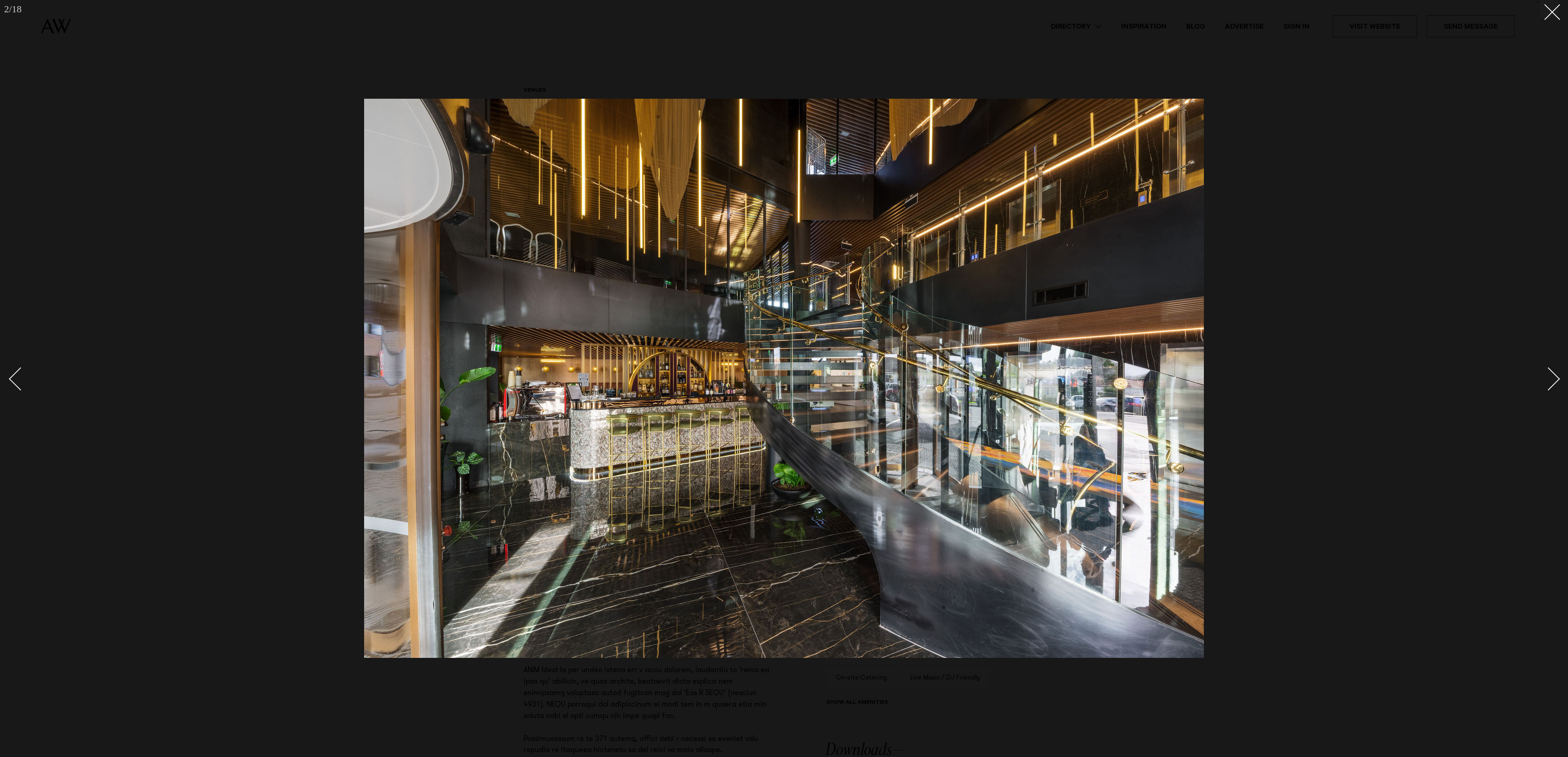
click at [1553, 384] on div "Next slide" at bounding box center [1548, 379] width 23 height 23
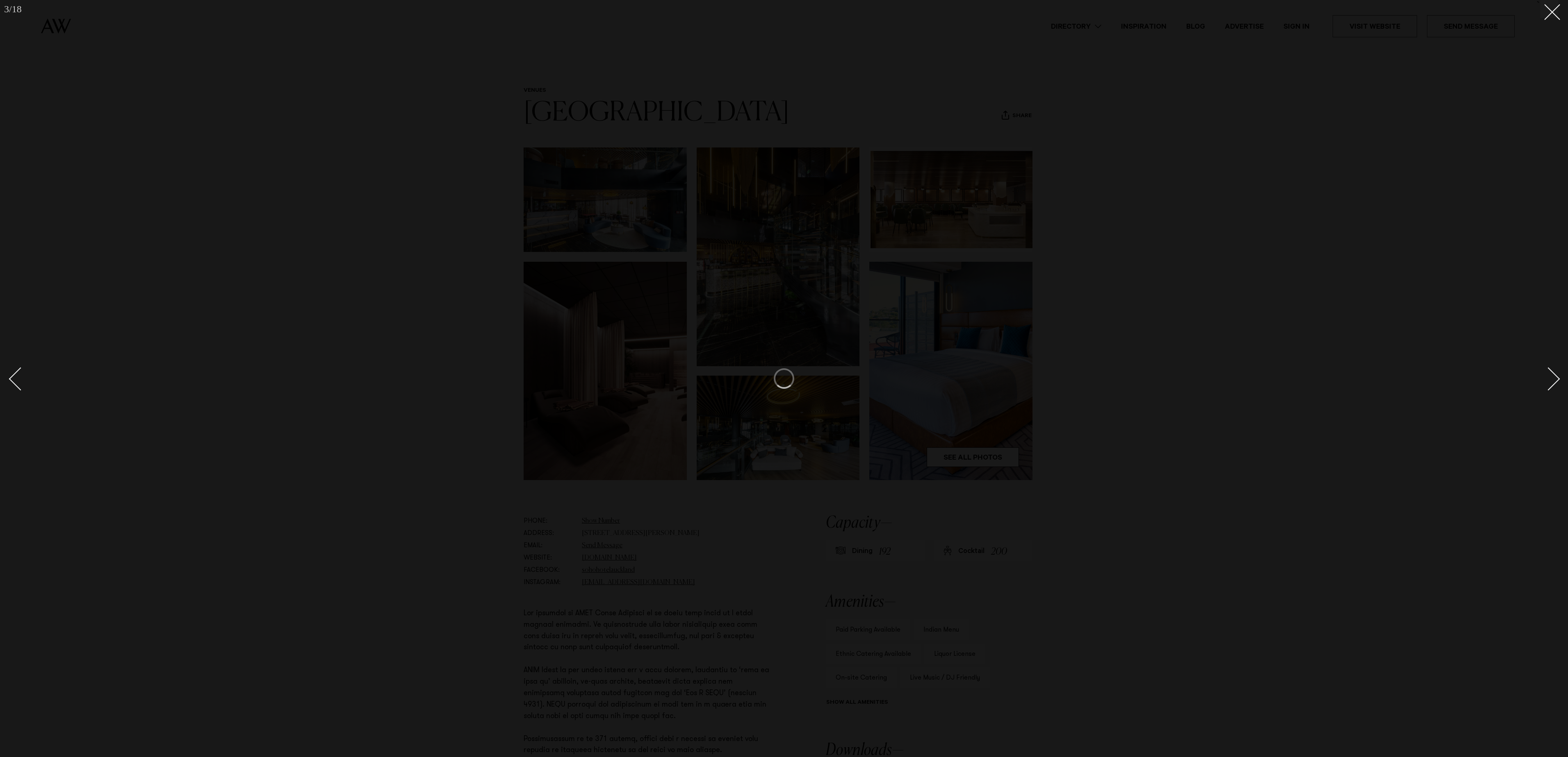
click at [1553, 384] on div "Next slide" at bounding box center [1548, 379] width 23 height 23
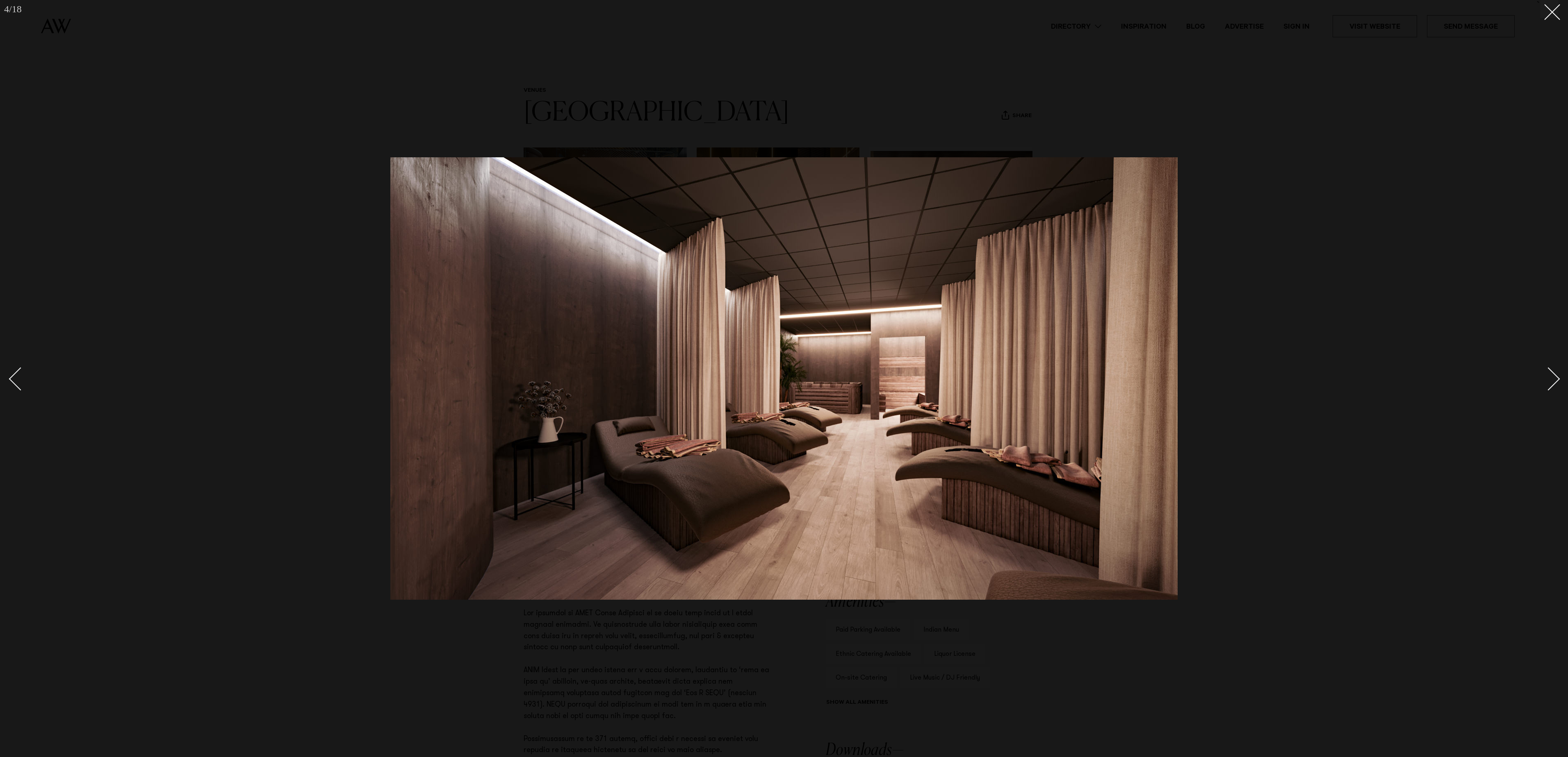
click at [1553, 384] on div "Next slide" at bounding box center [1548, 379] width 23 height 23
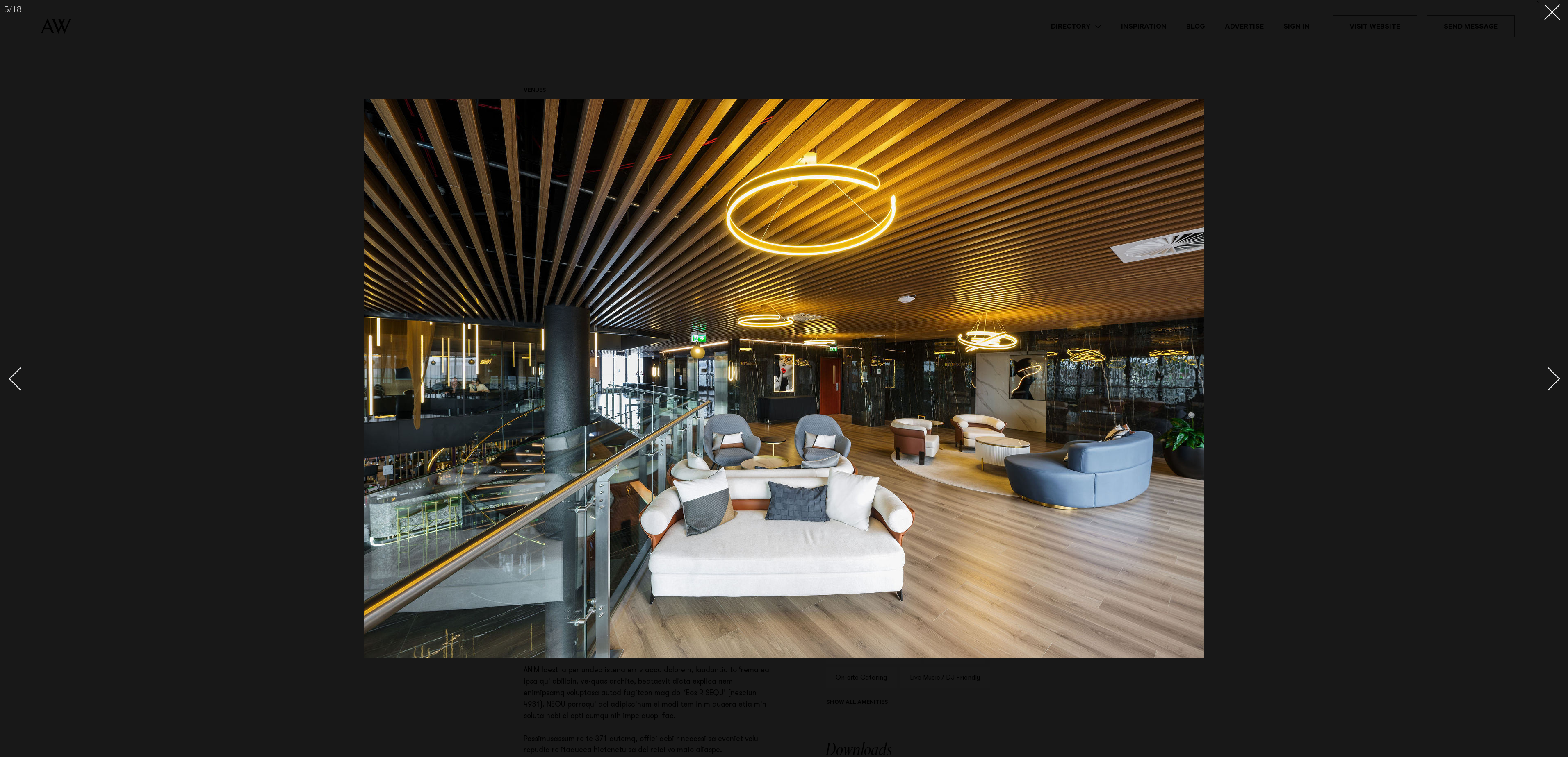
click at [1553, 384] on div "Next slide" at bounding box center [1548, 379] width 23 height 23
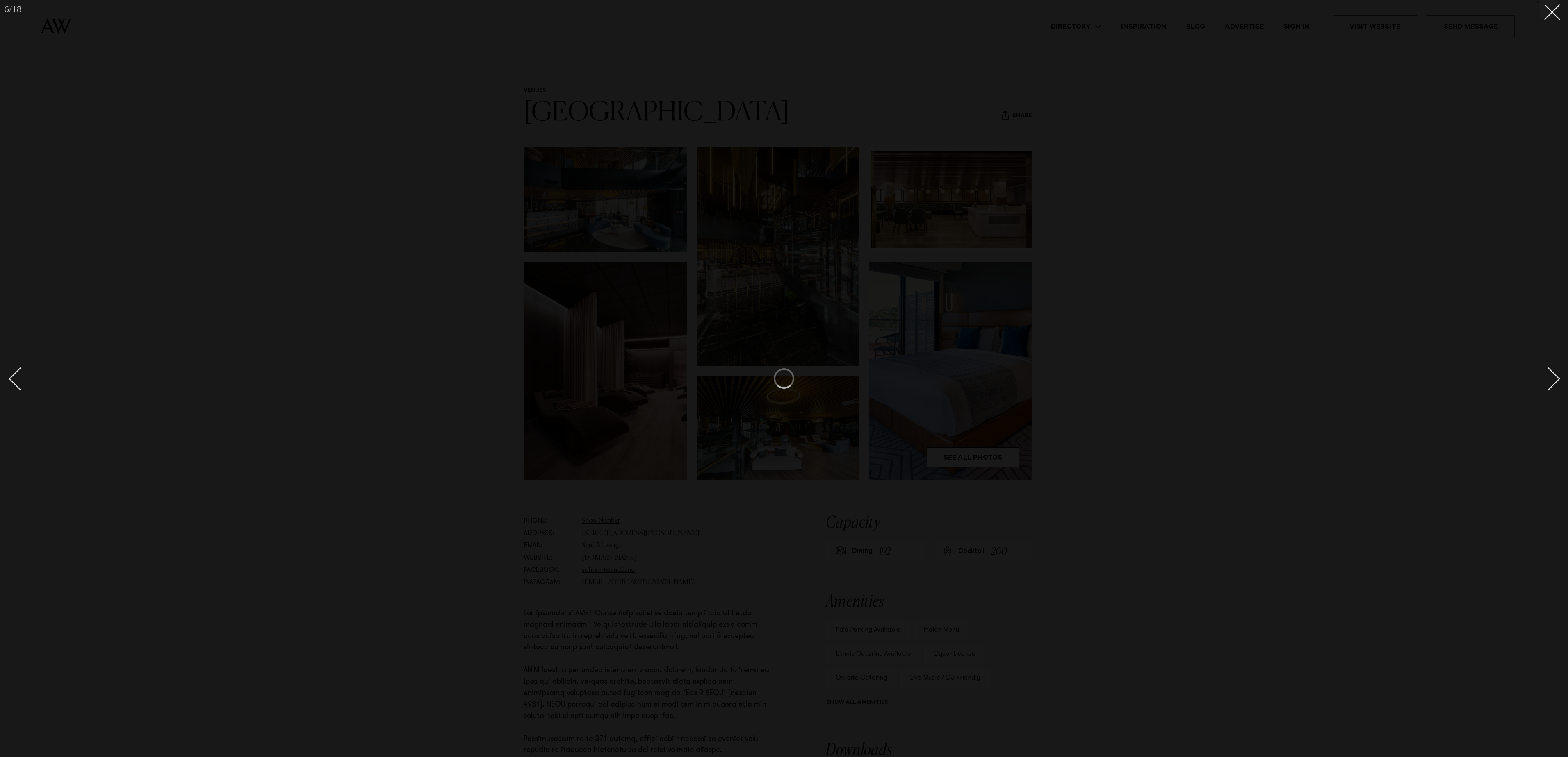
click at [1553, 384] on div "Next slide" at bounding box center [1548, 379] width 23 height 23
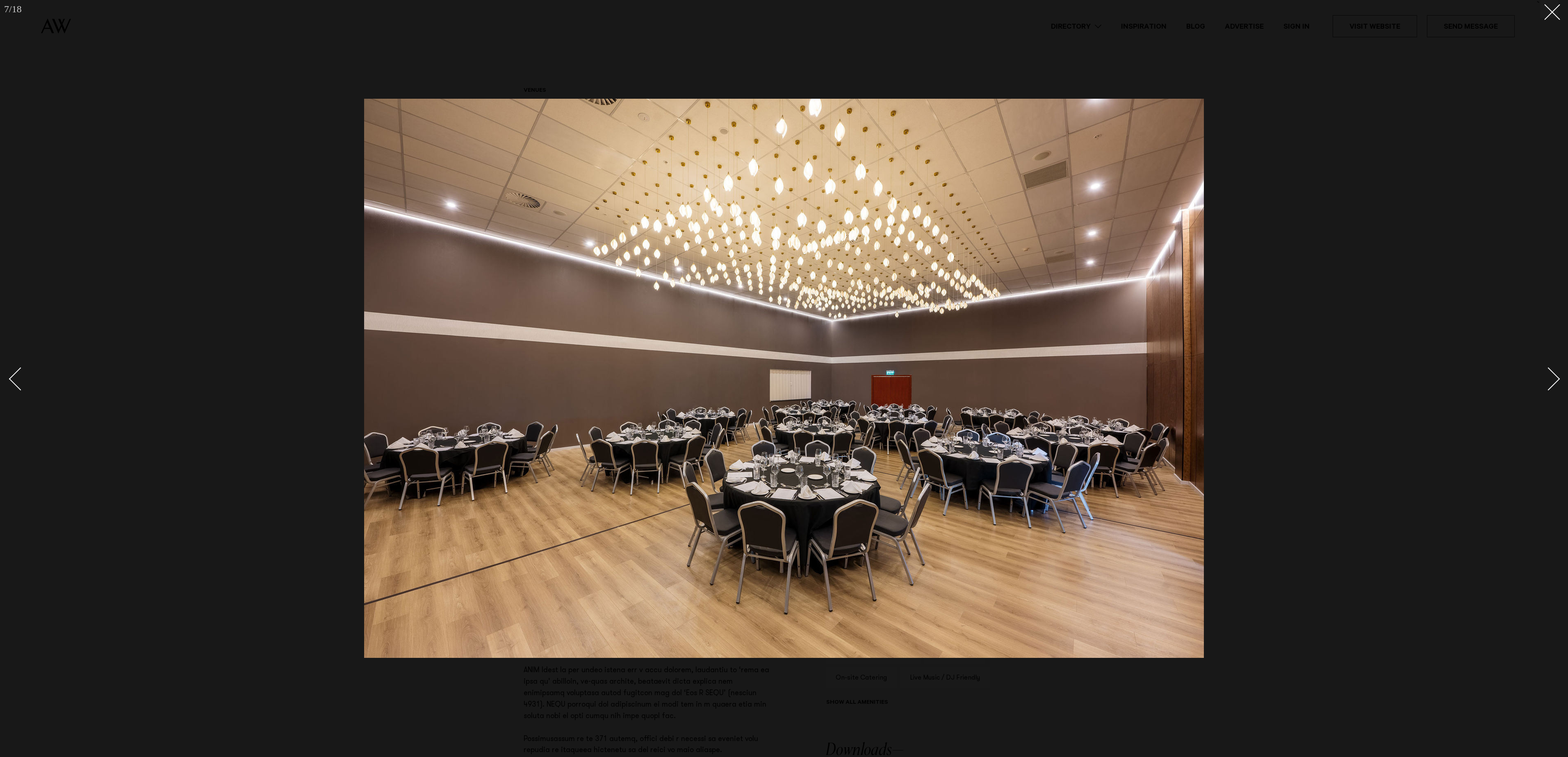
click at [1553, 384] on div "Next slide" at bounding box center [1548, 379] width 23 height 23
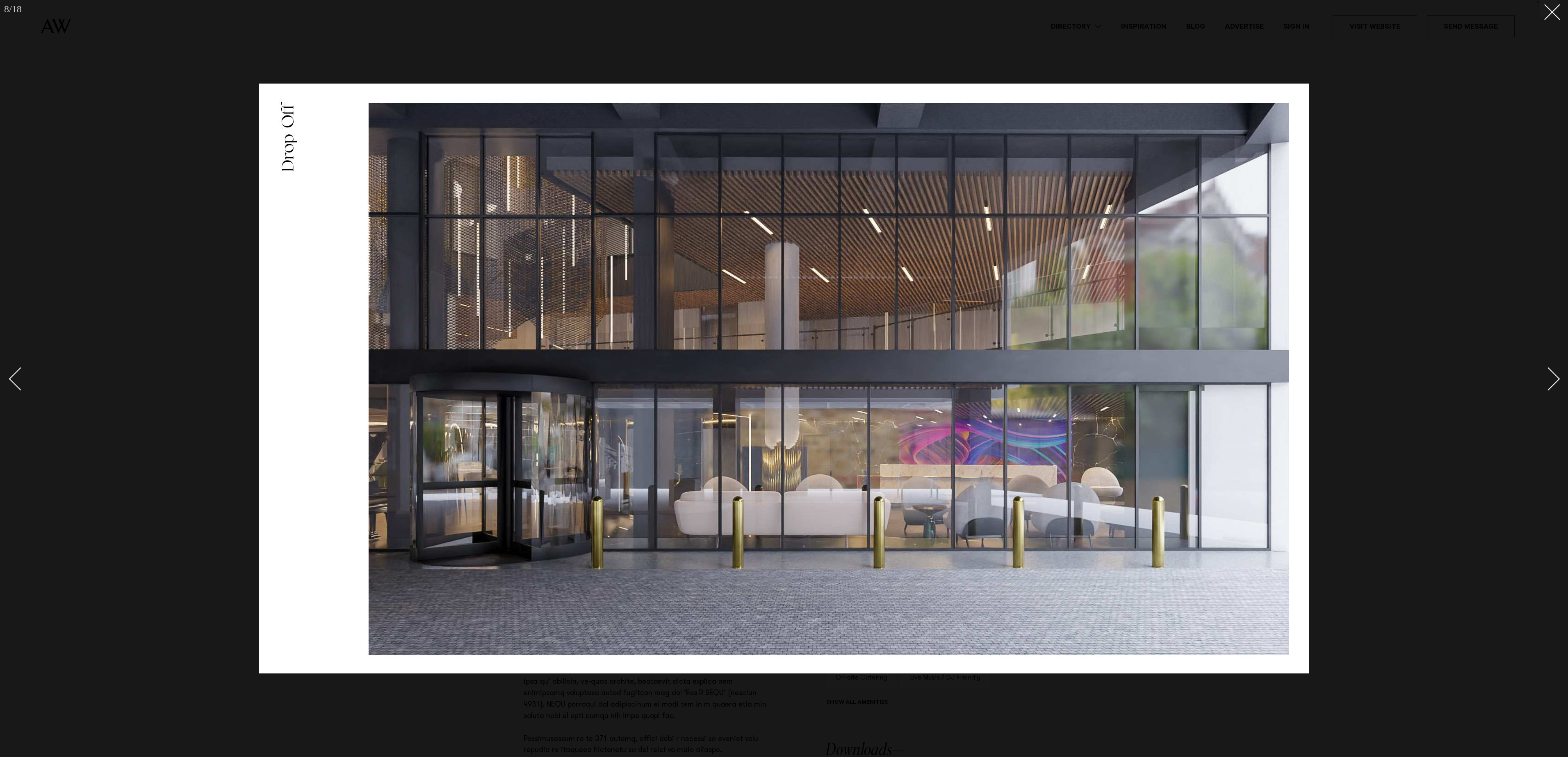
click at [1553, 384] on div "Next slide" at bounding box center [1548, 379] width 23 height 23
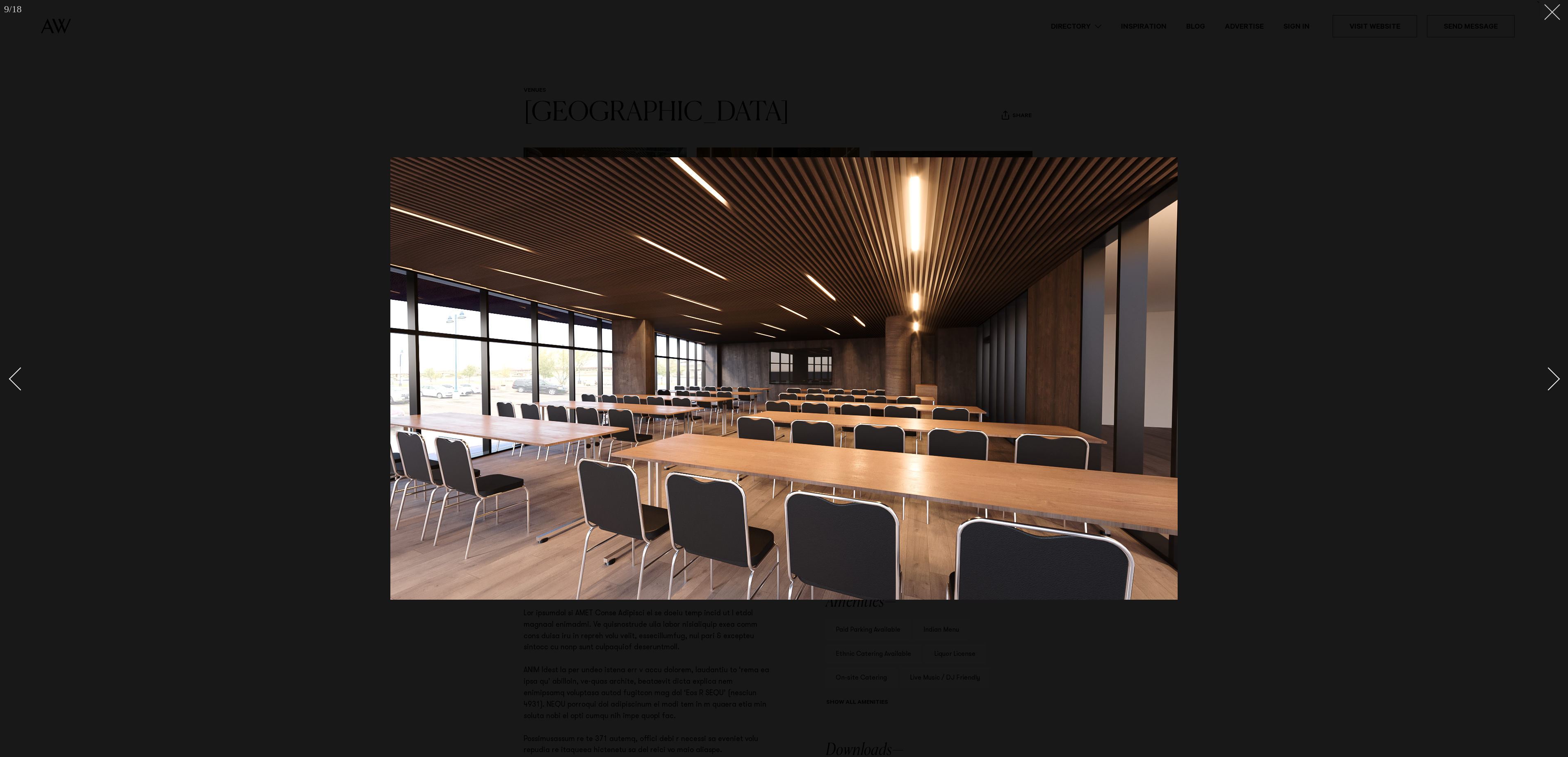
click at [1552, 16] on button at bounding box center [1549, 9] width 18 height 18
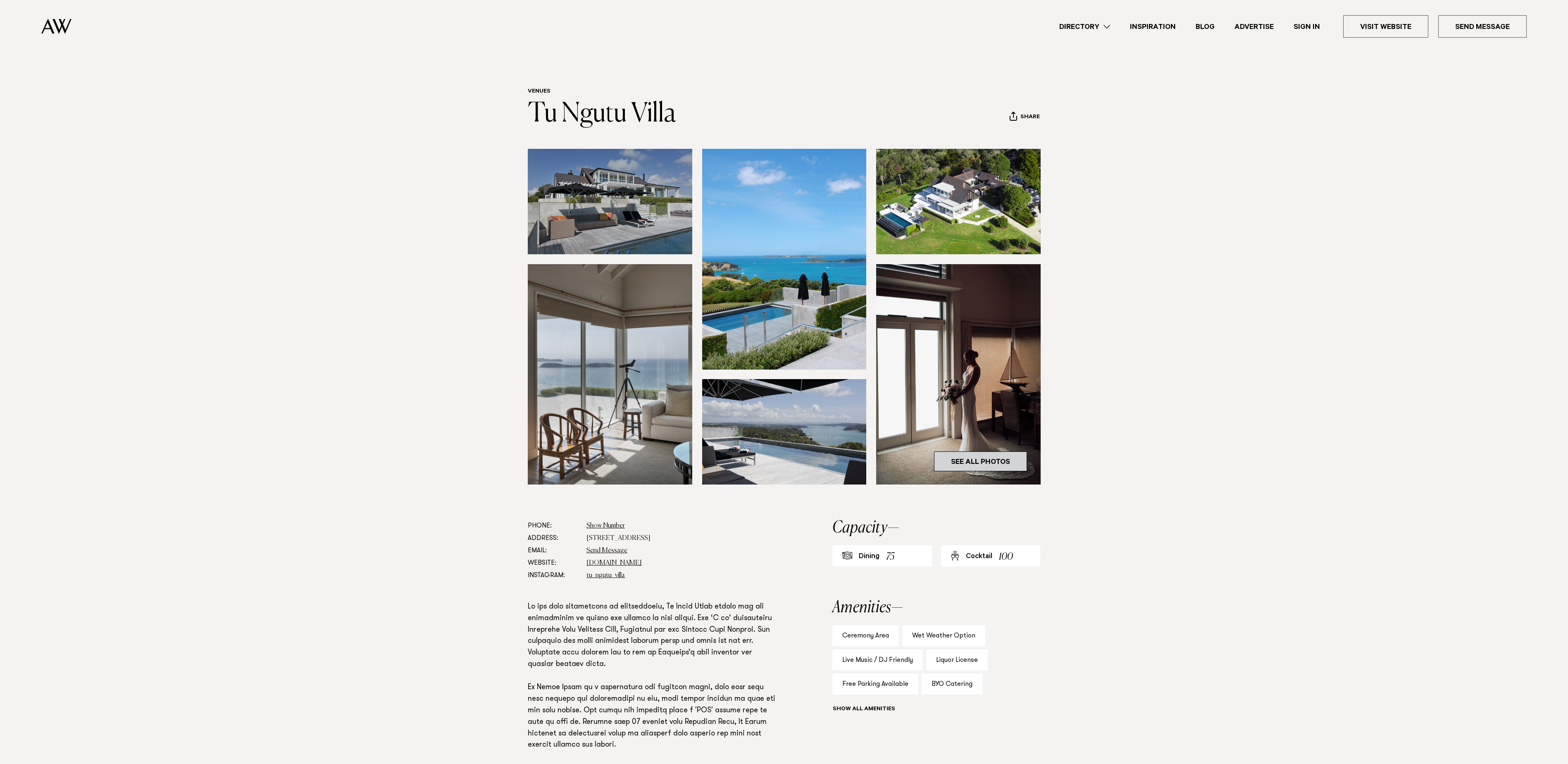
click at [995, 458] on link "See All Photos" at bounding box center [981, 461] width 93 height 20
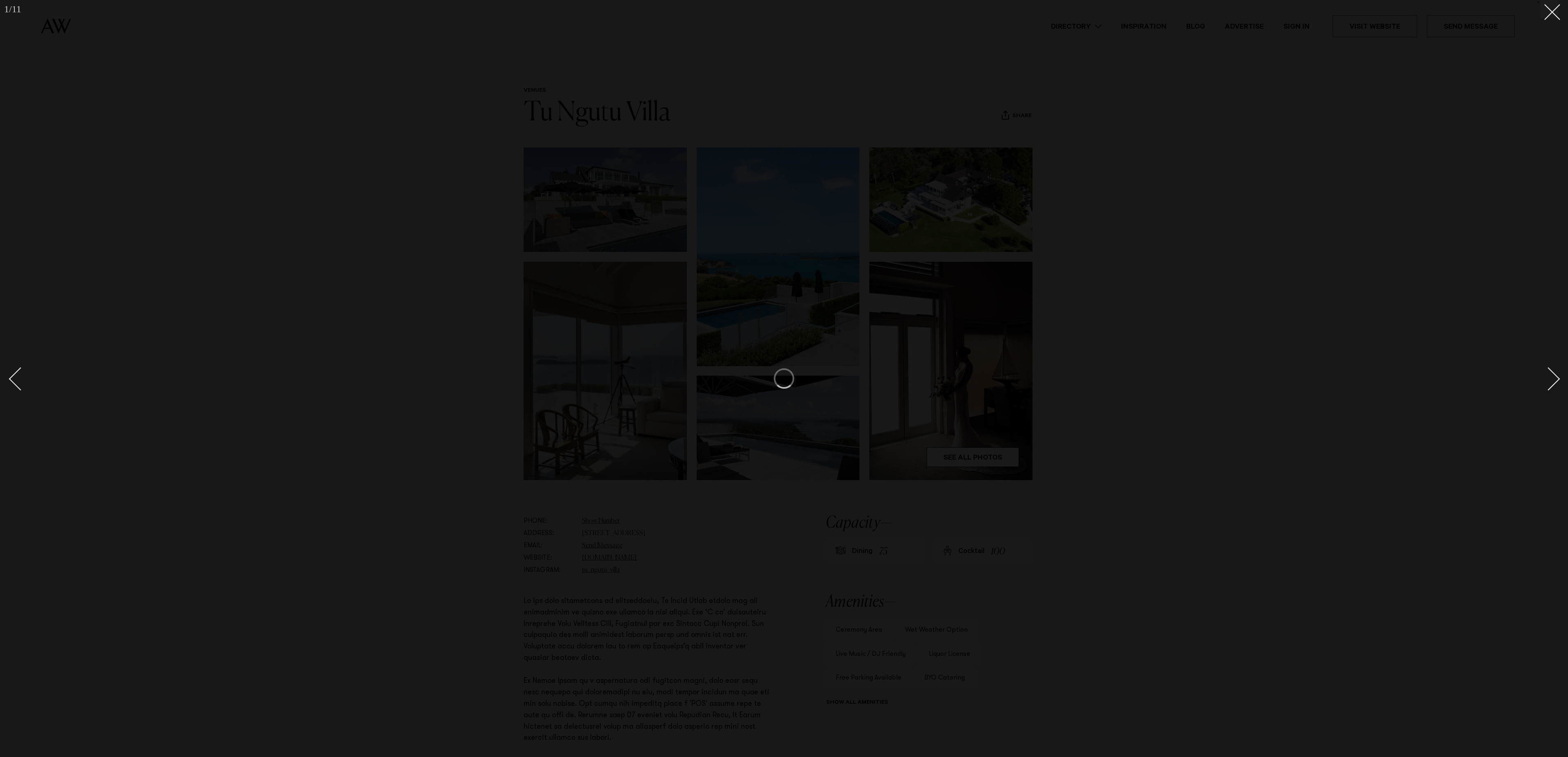
click at [1555, 380] on div at bounding box center [784, 378] width 1568 height 757
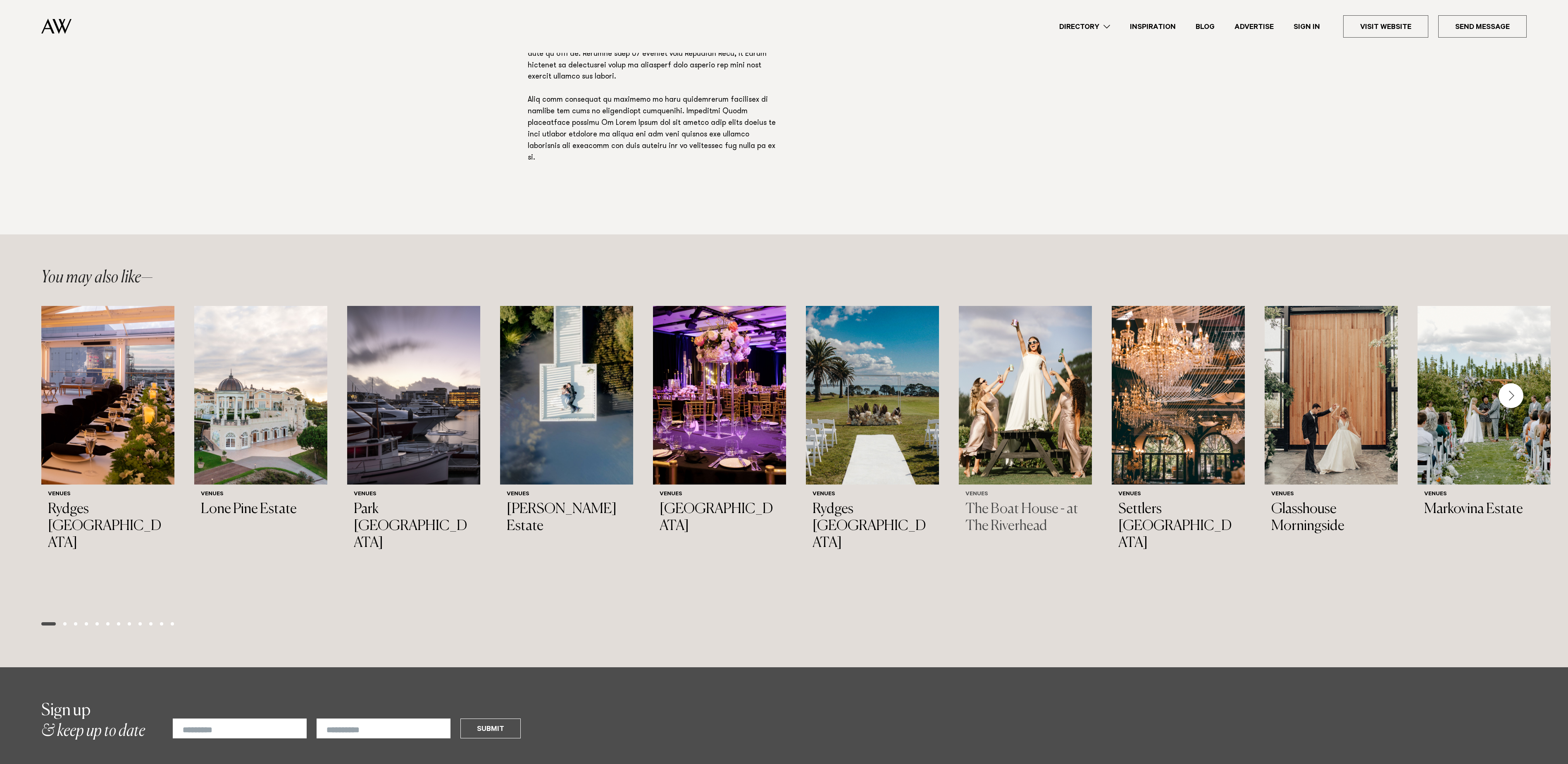
scroll to position [255, 0]
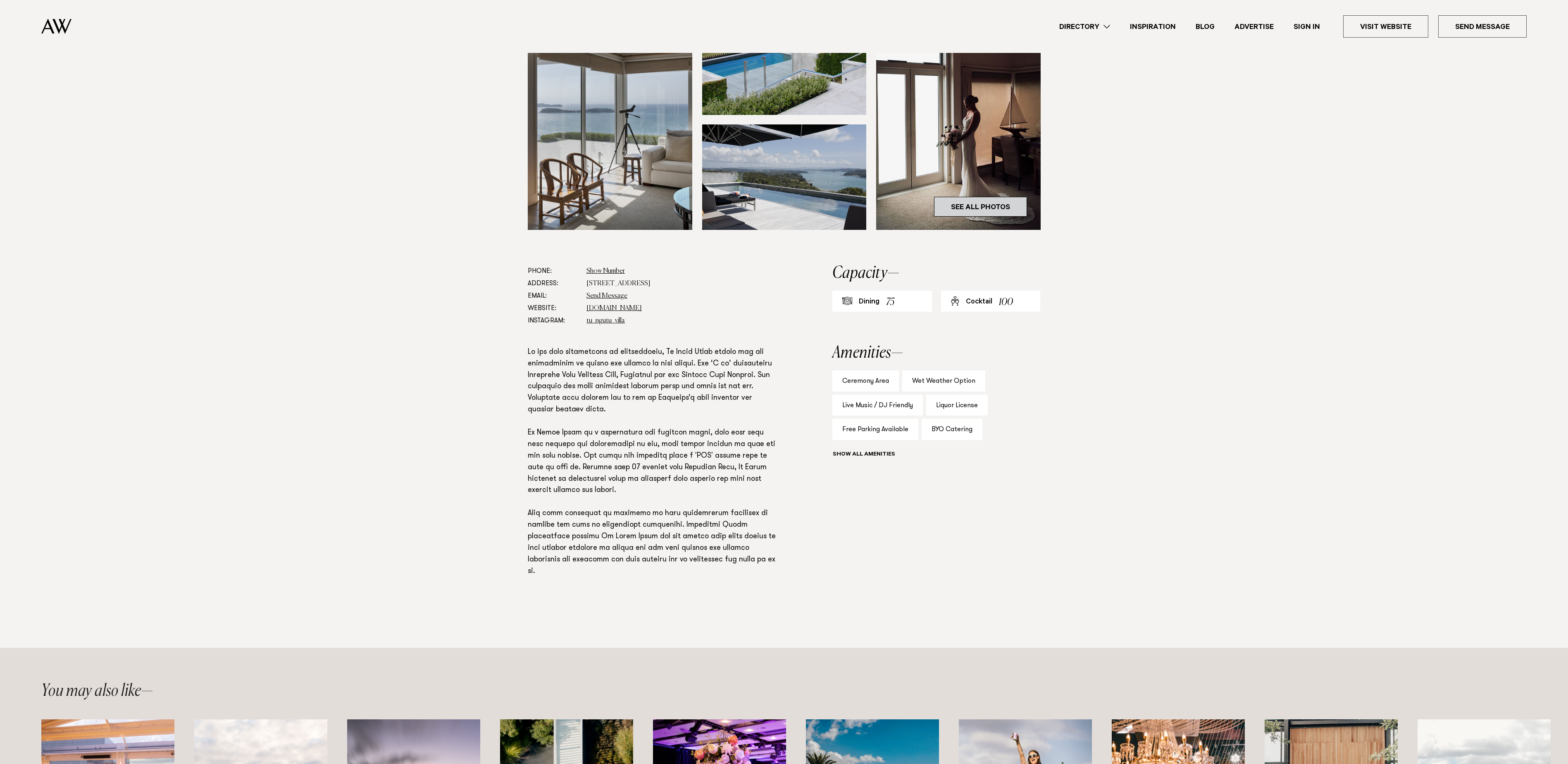
click at [989, 210] on link "See All Photos" at bounding box center [981, 206] width 93 height 20
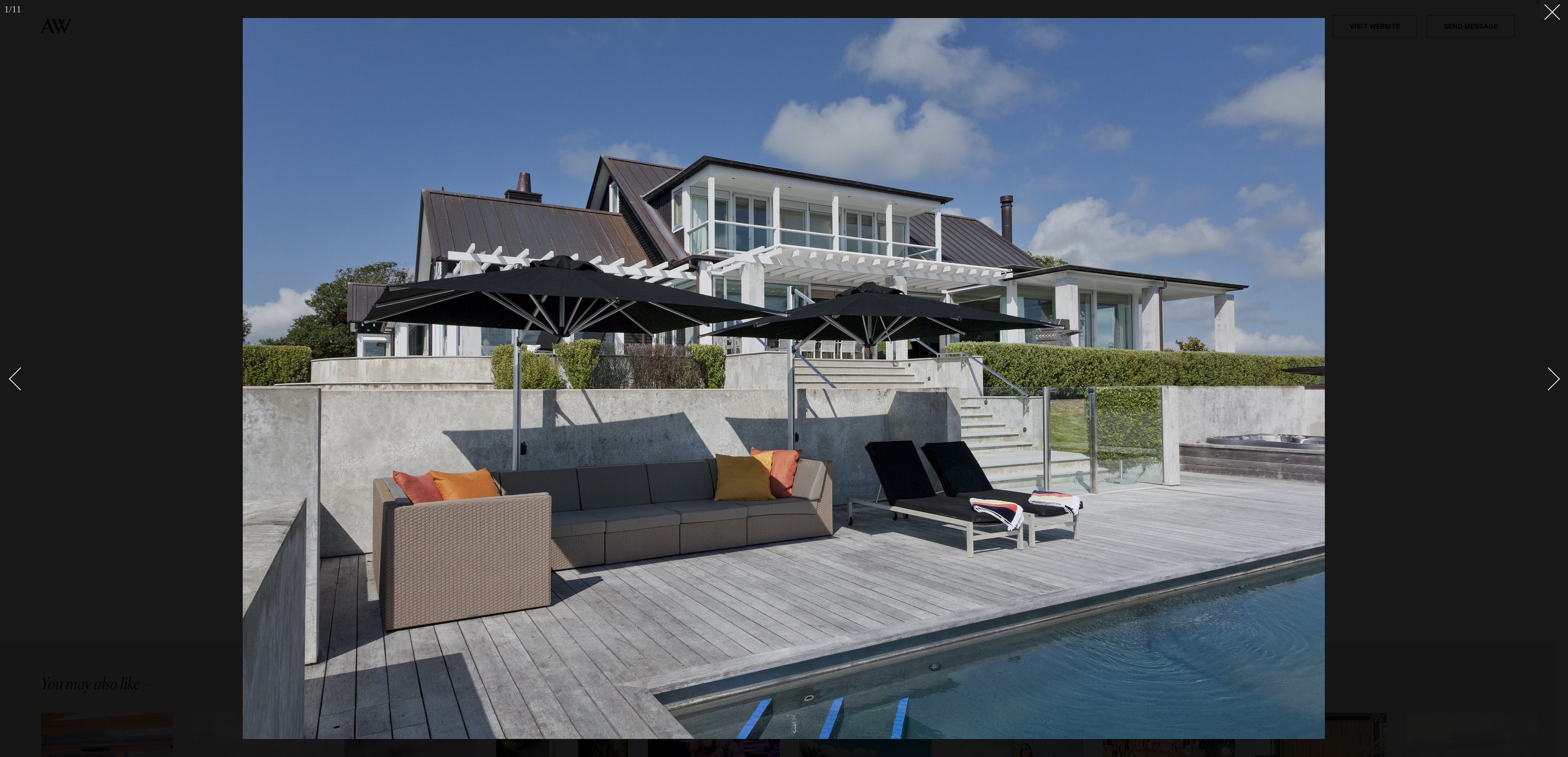
click at [1547, 378] on div "Next slide" at bounding box center [1548, 379] width 23 height 23
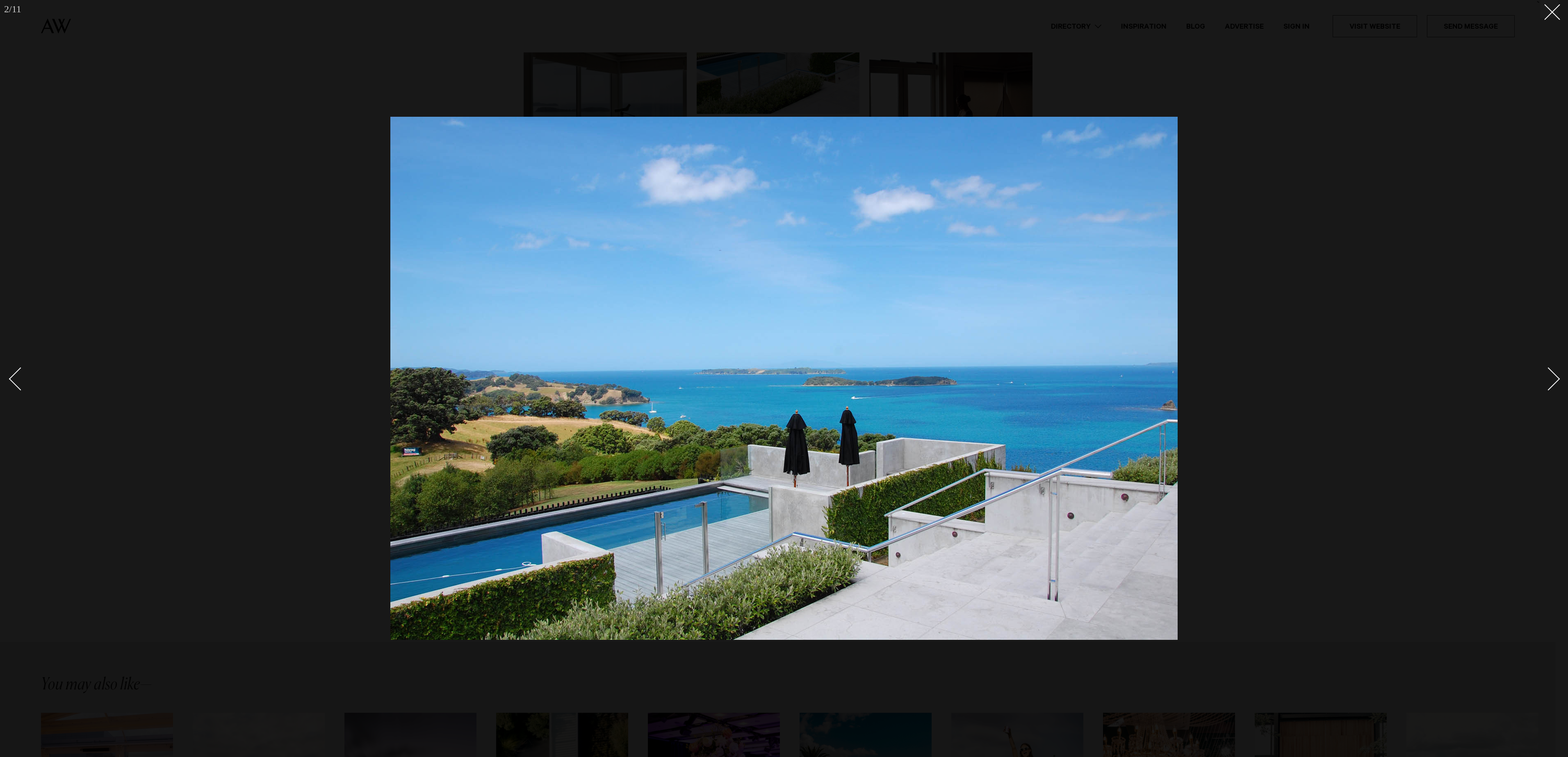
click at [1547, 378] on div "Next slide" at bounding box center [1548, 379] width 23 height 23
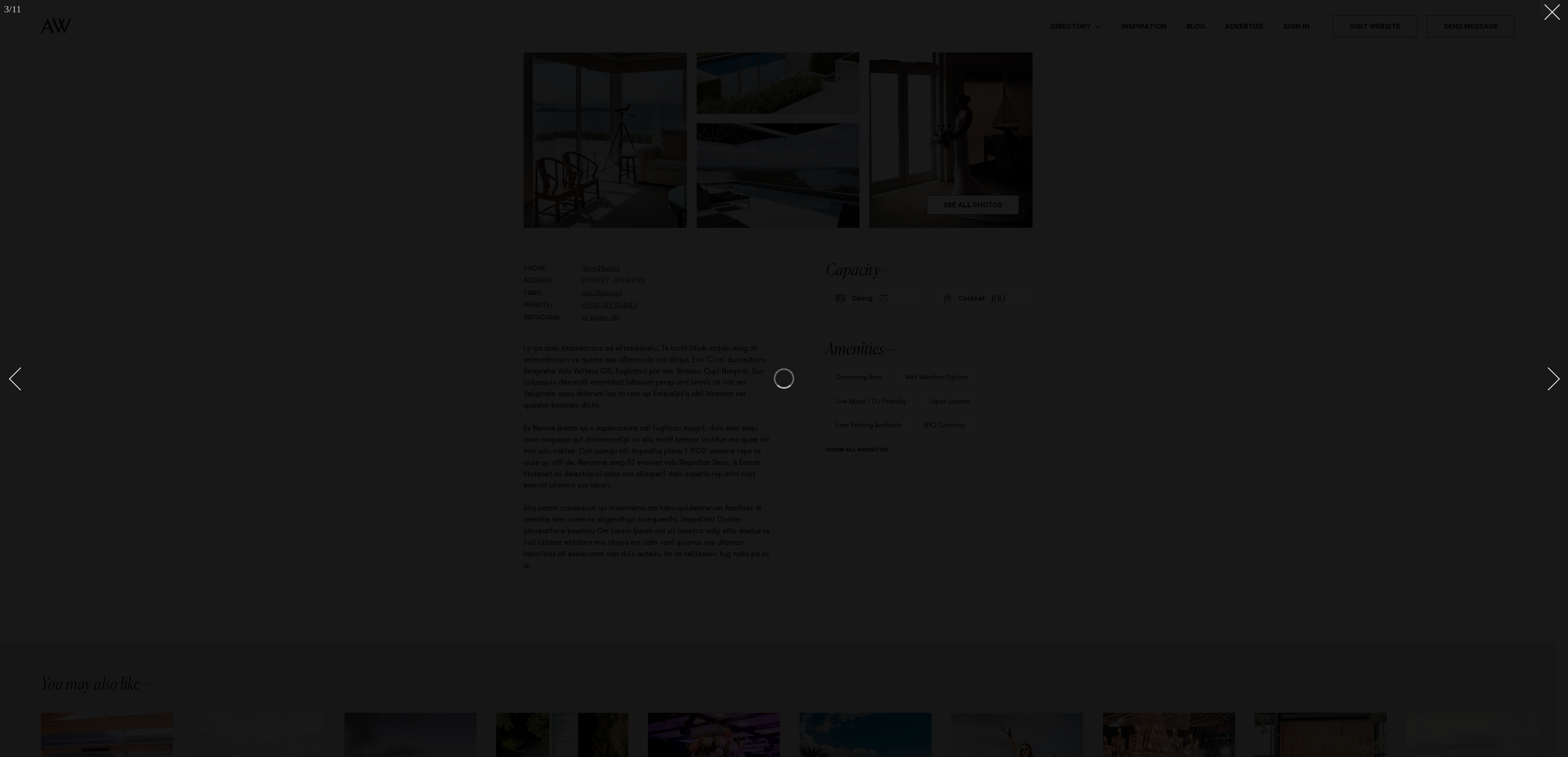
click at [1547, 378] on div "Next slide" at bounding box center [1548, 379] width 23 height 23
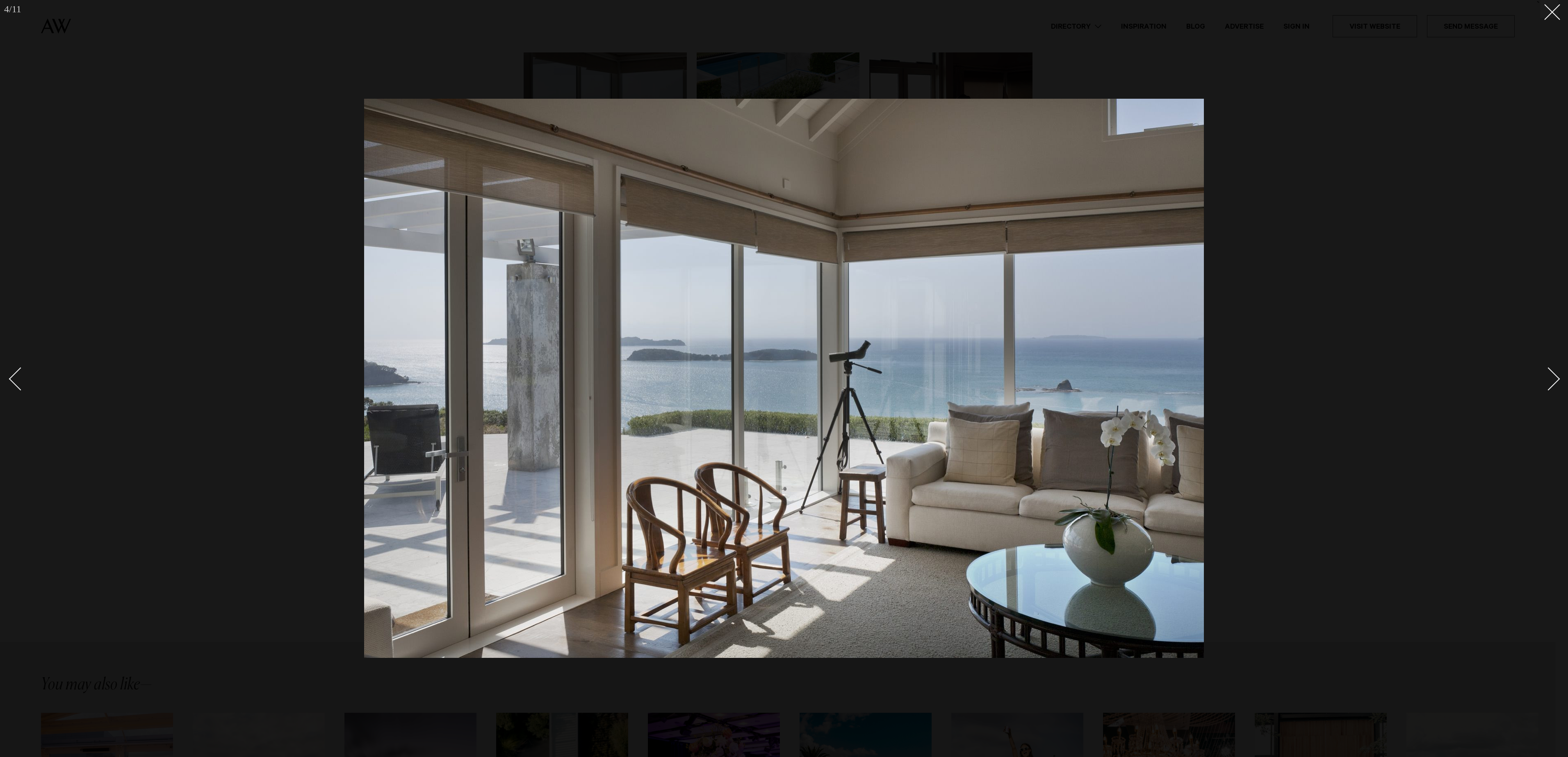
click at [1543, 378] on div "Next slide" at bounding box center [1548, 379] width 23 height 23
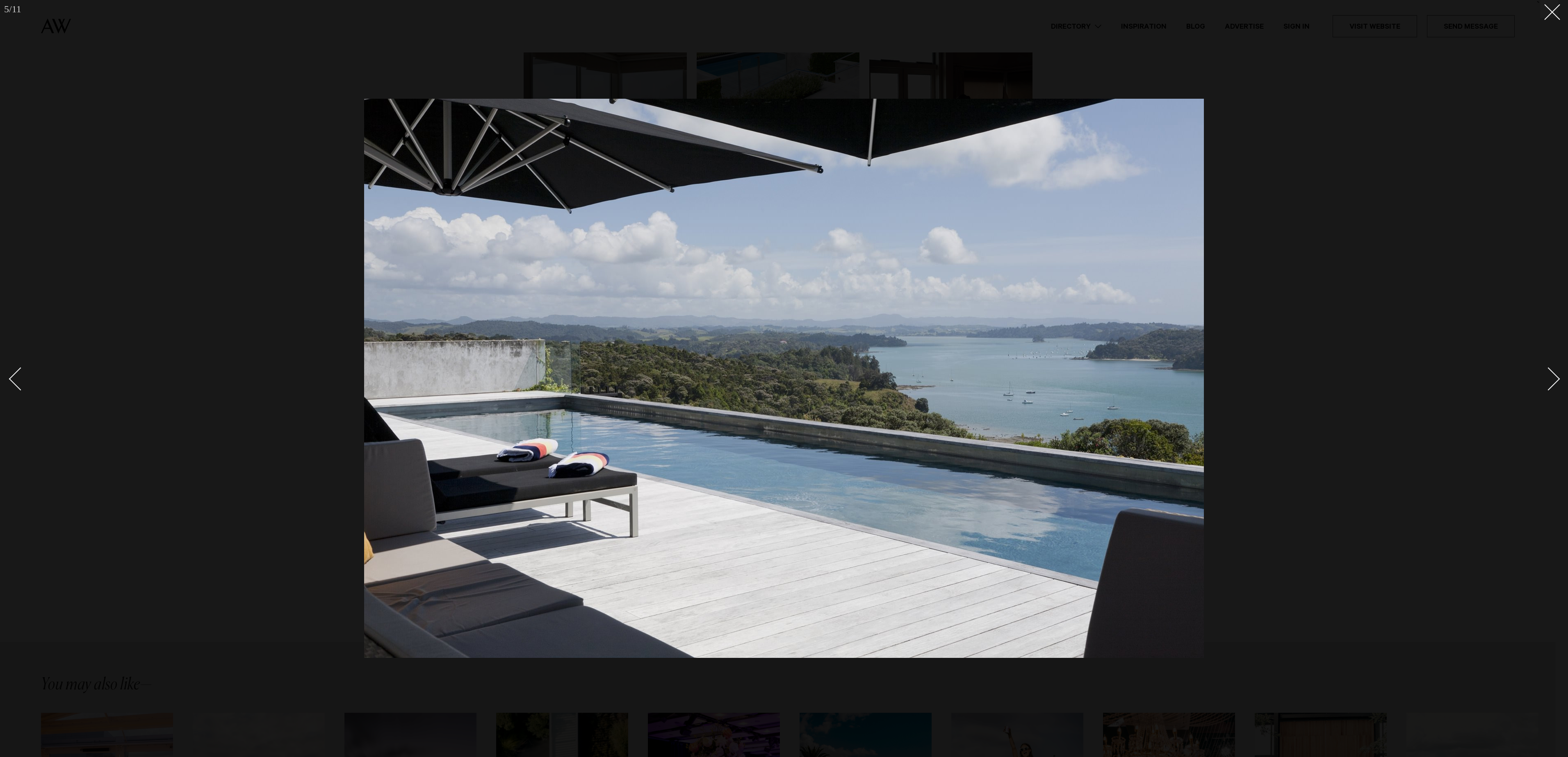
click at [1543, 378] on div "Next slide" at bounding box center [1548, 379] width 23 height 23
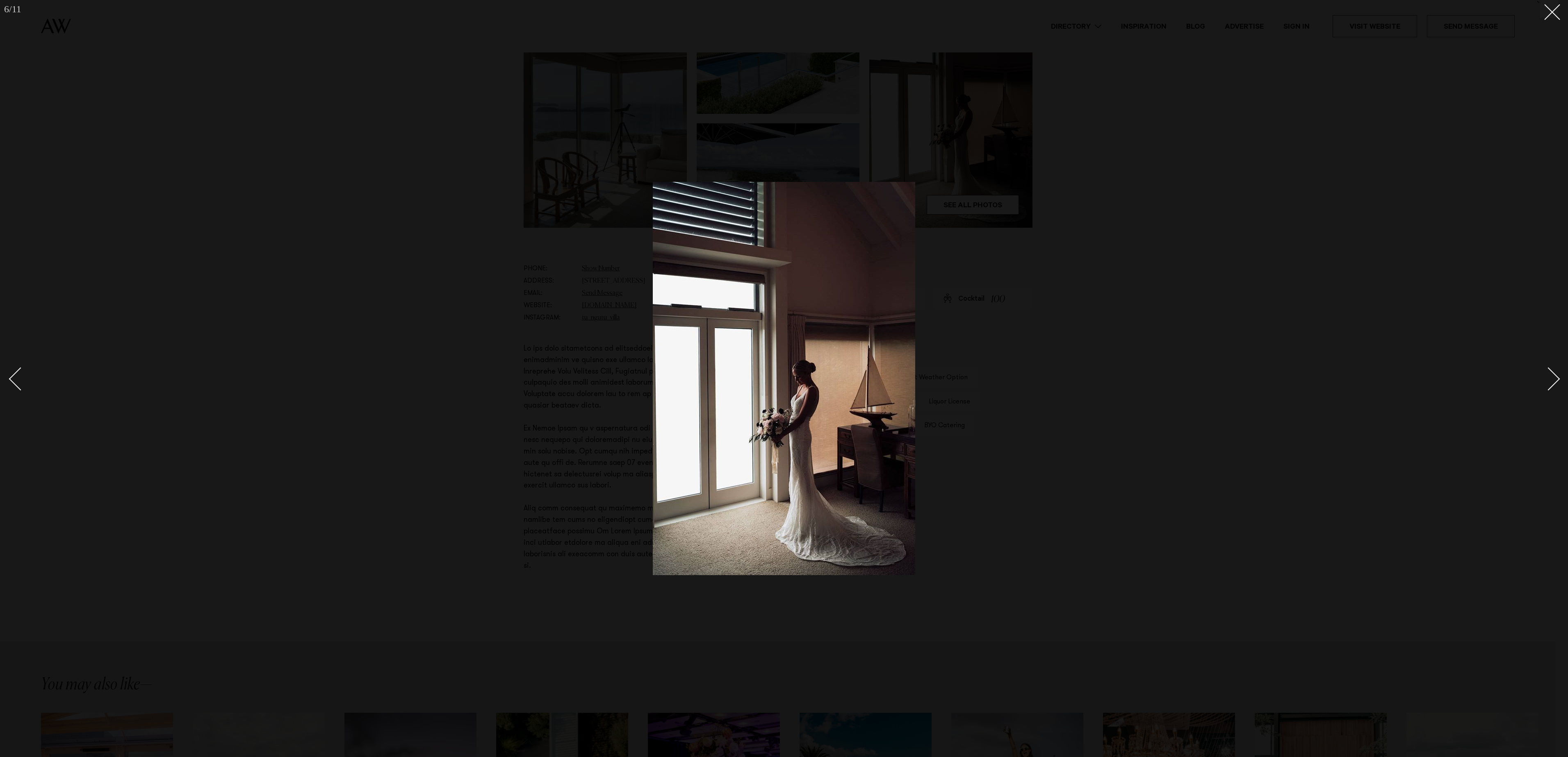
click at [1546, 378] on div "Next slide" at bounding box center [1548, 379] width 23 height 23
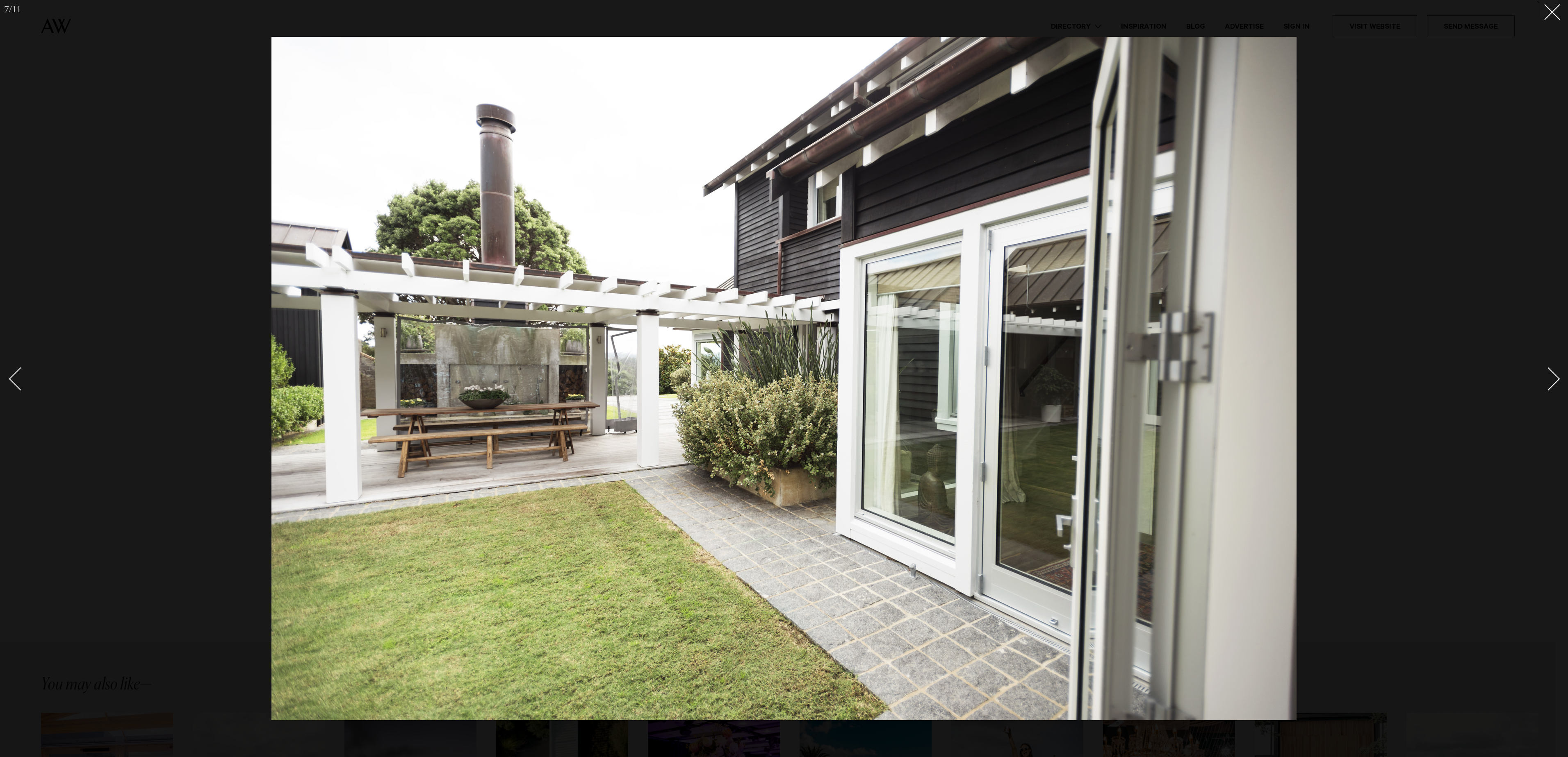
click at [1537, 382] on link at bounding box center [1543, 378] width 28 height 41
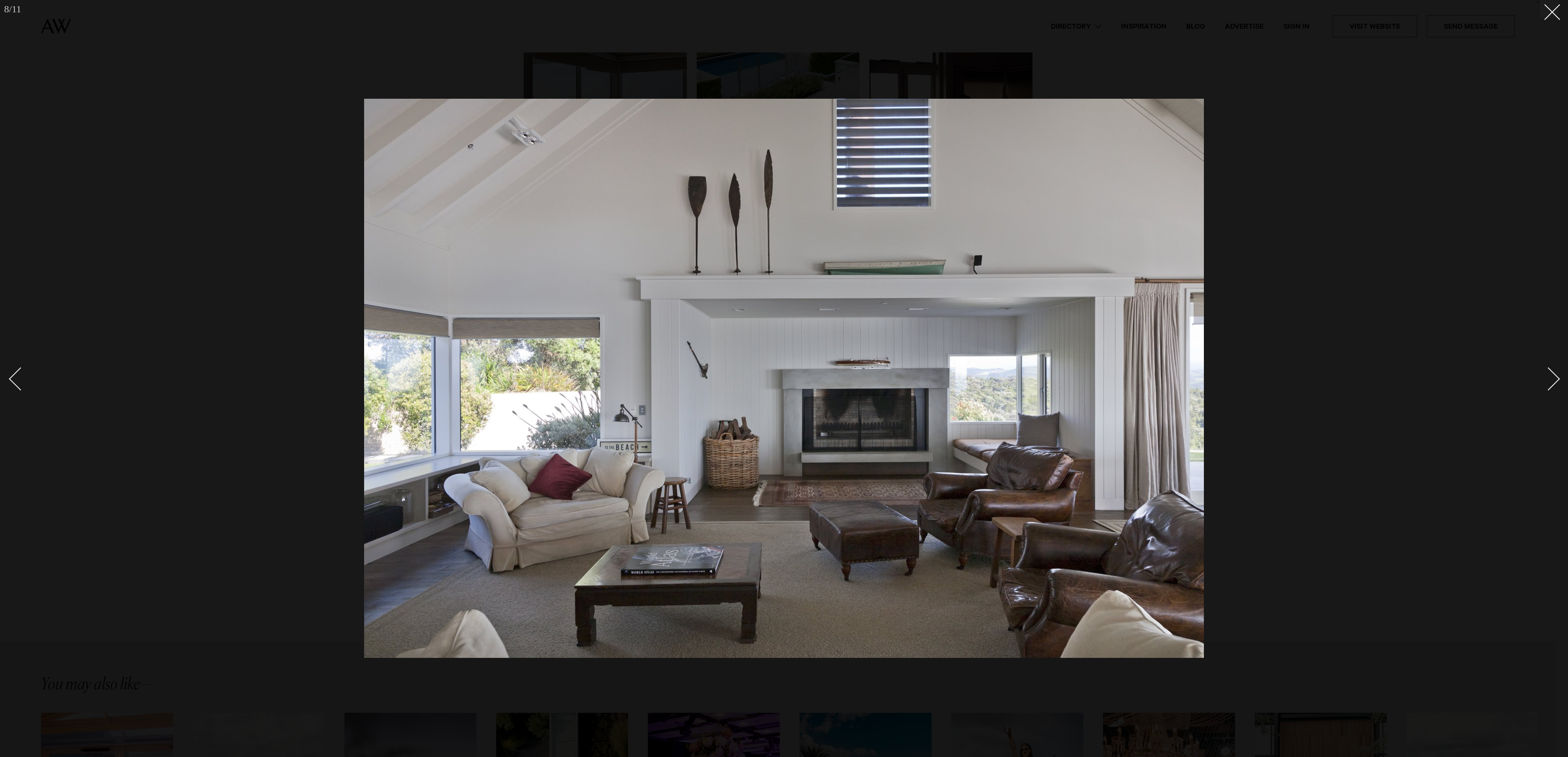
click at [1535, 382] on link at bounding box center [1543, 378] width 28 height 41
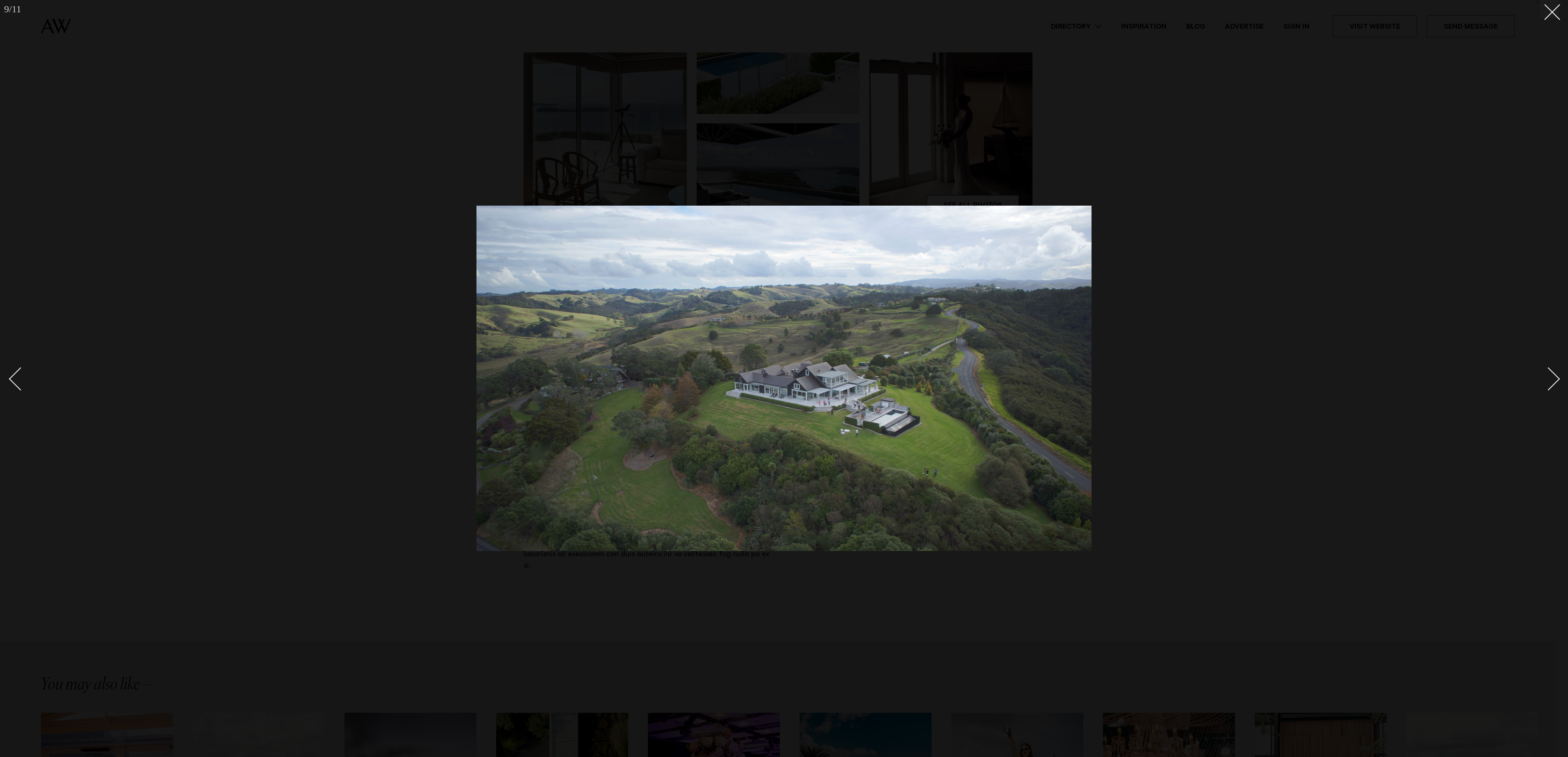
click at [1539, 382] on div "Next slide" at bounding box center [1548, 379] width 23 height 23
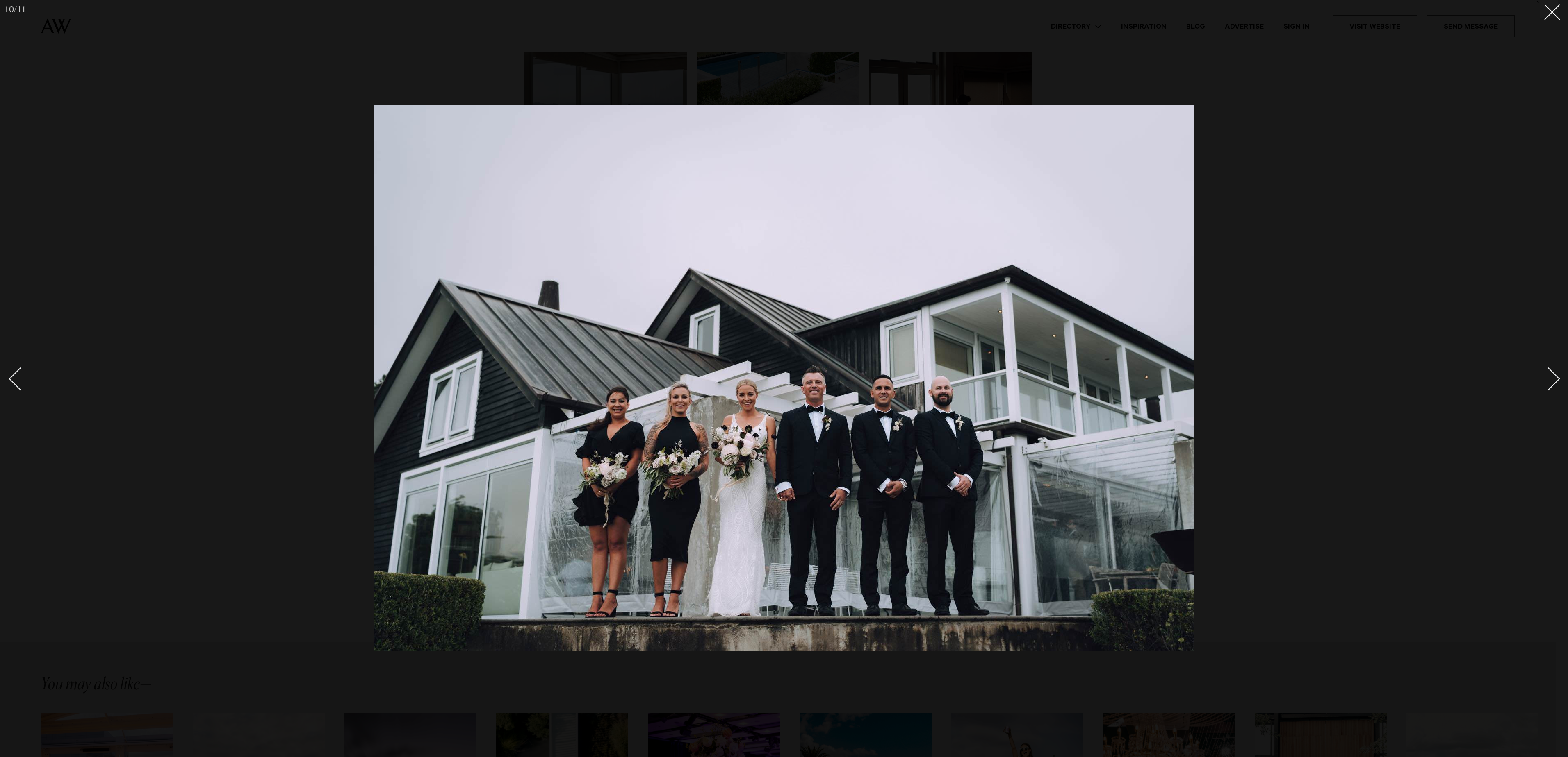
click at [1539, 382] on div "Next slide" at bounding box center [1548, 379] width 23 height 23
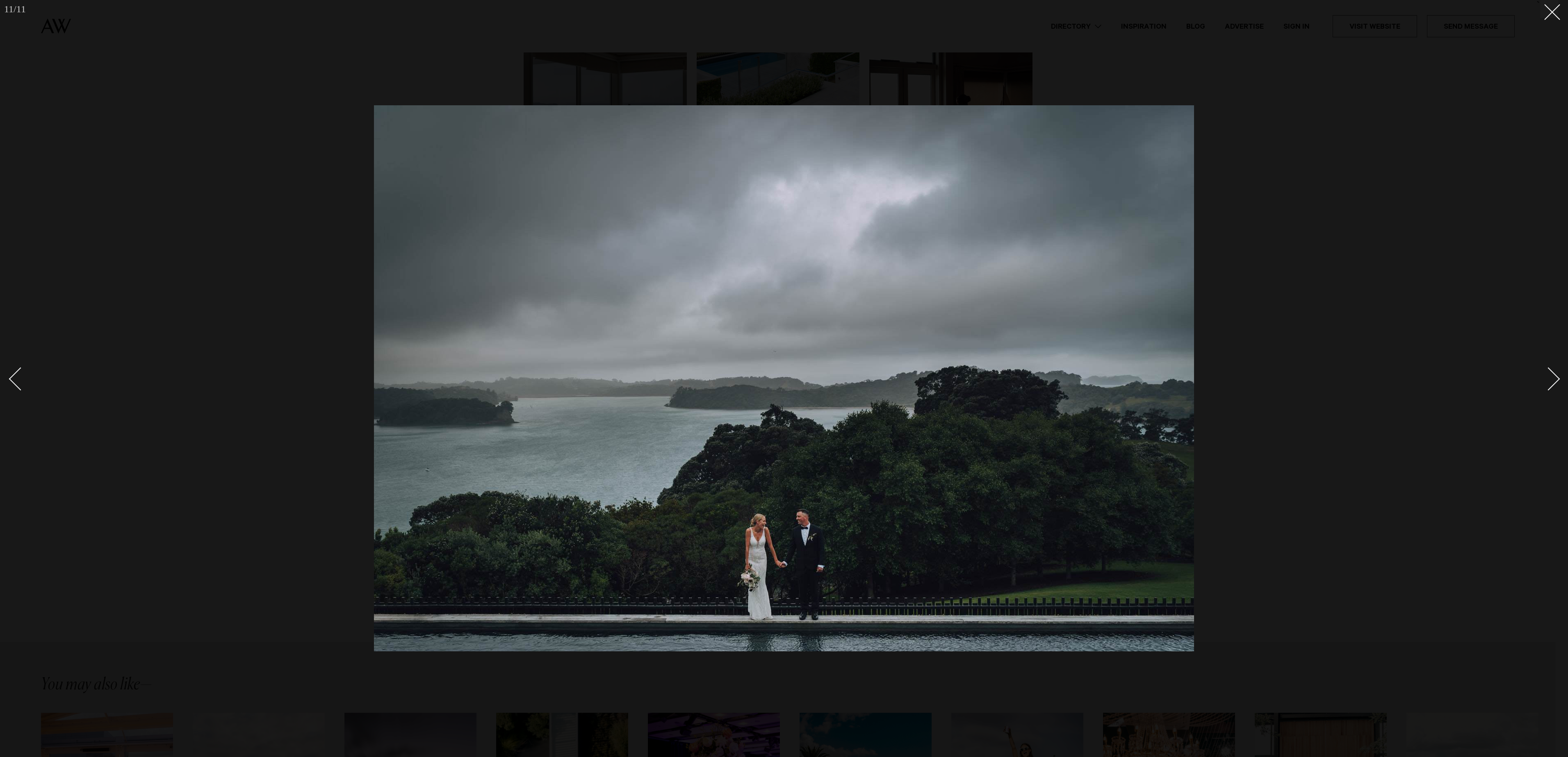
click at [1539, 382] on div "Next slide" at bounding box center [1548, 379] width 23 height 23
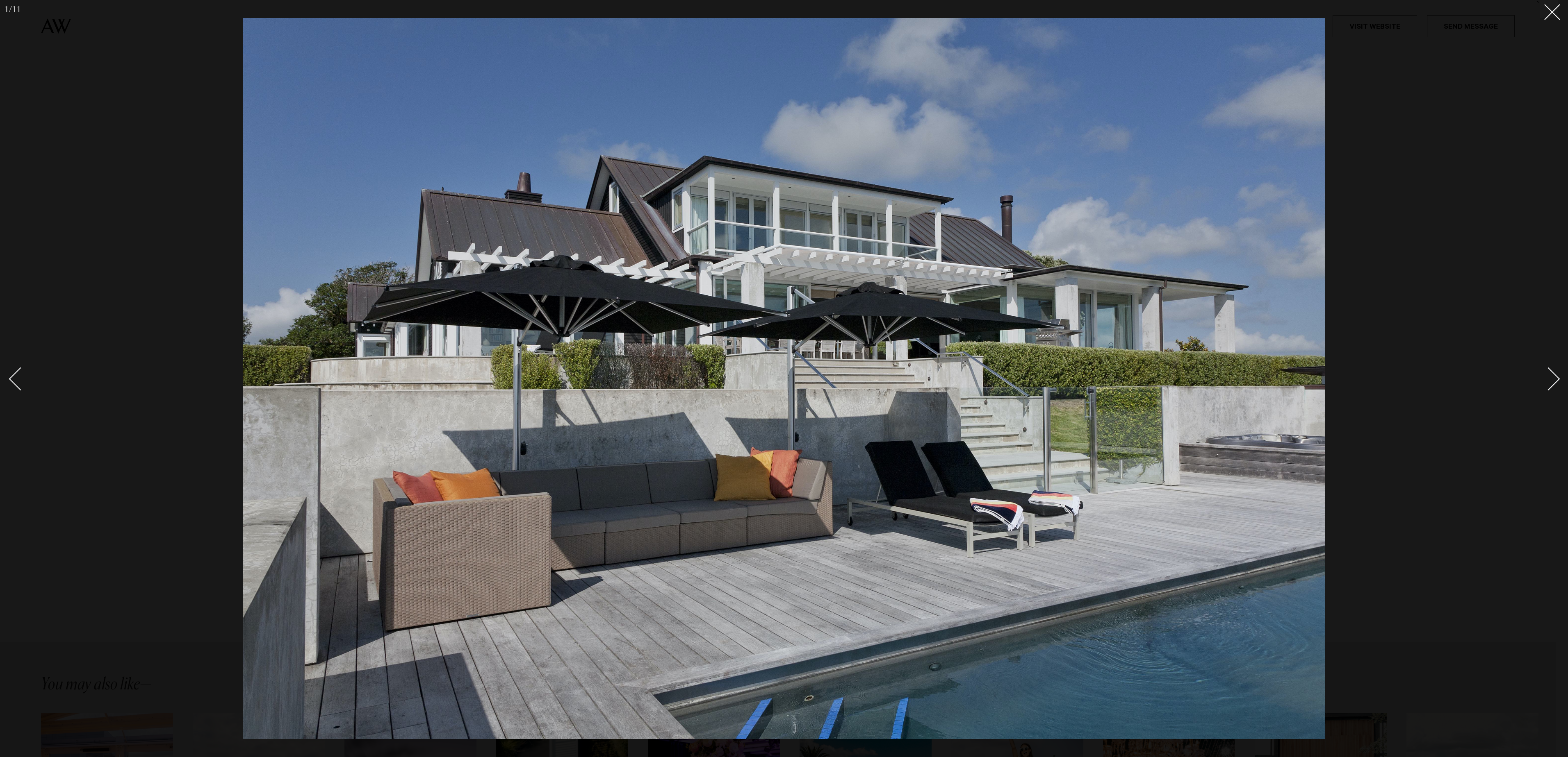
click at [1539, 382] on div "Next slide" at bounding box center [1548, 379] width 23 height 23
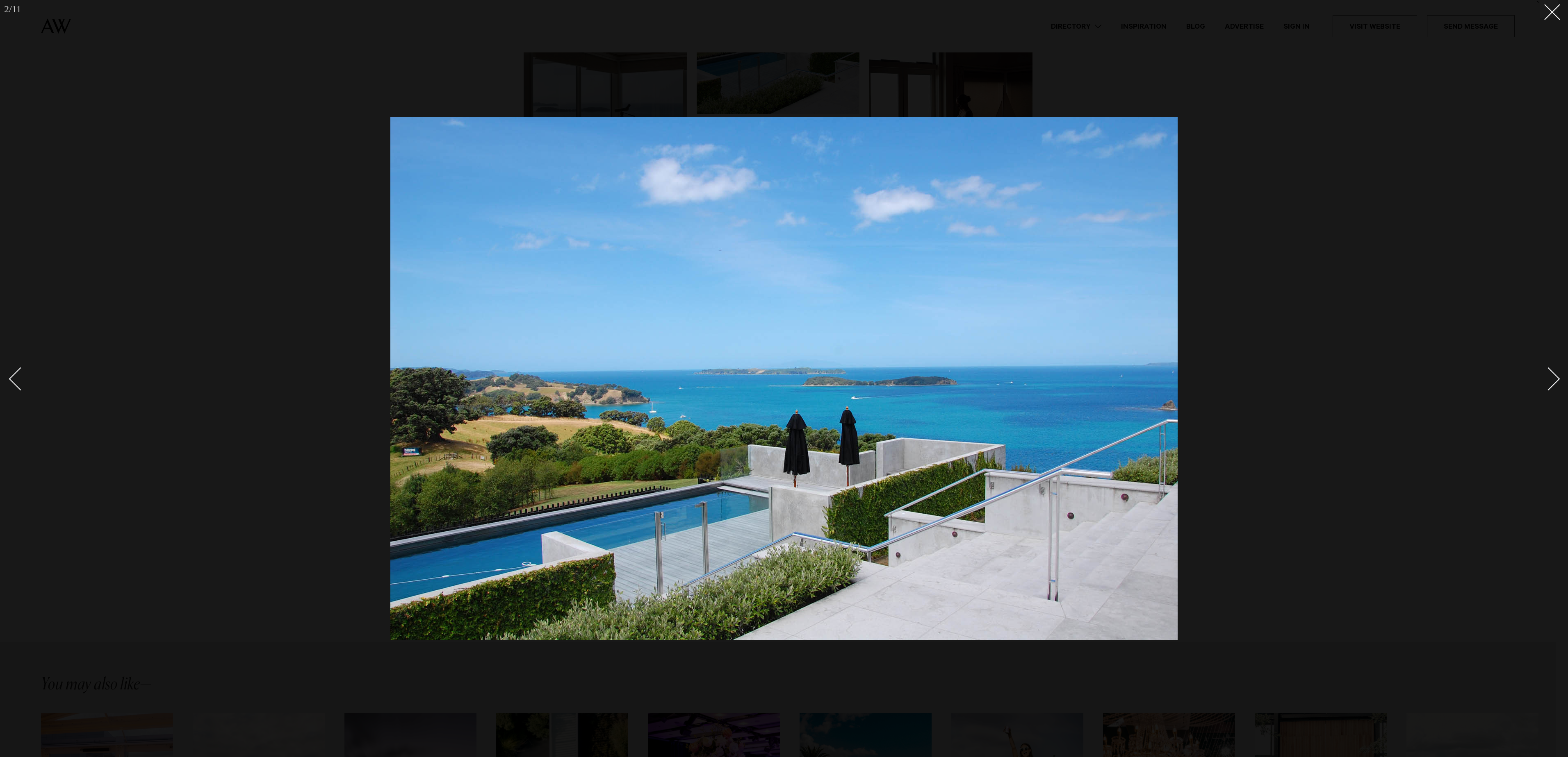
click at [1539, 382] on div "Next slide" at bounding box center [1548, 379] width 23 height 23
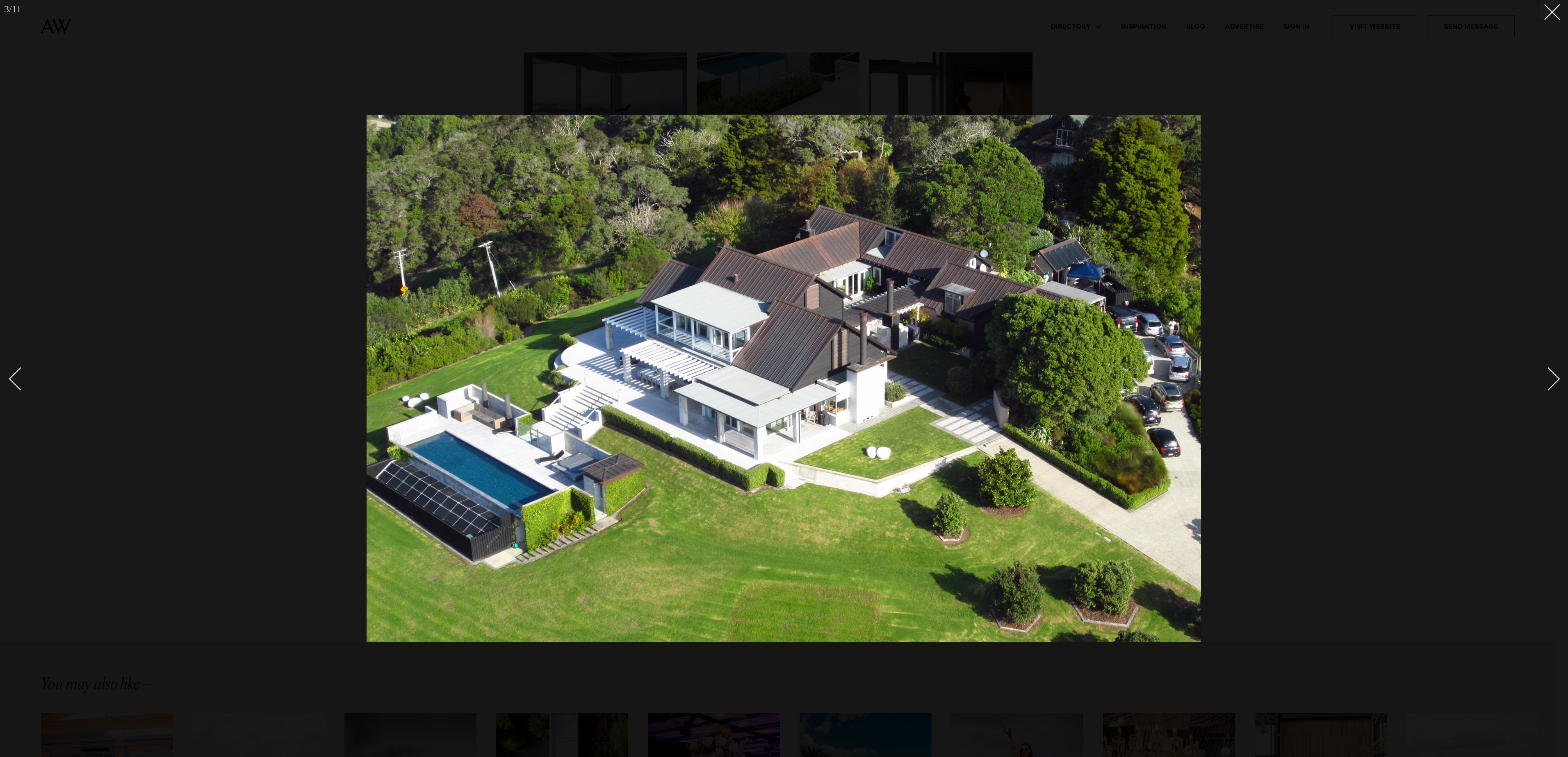
click at [1539, 382] on div "Next slide" at bounding box center [1548, 379] width 23 height 23
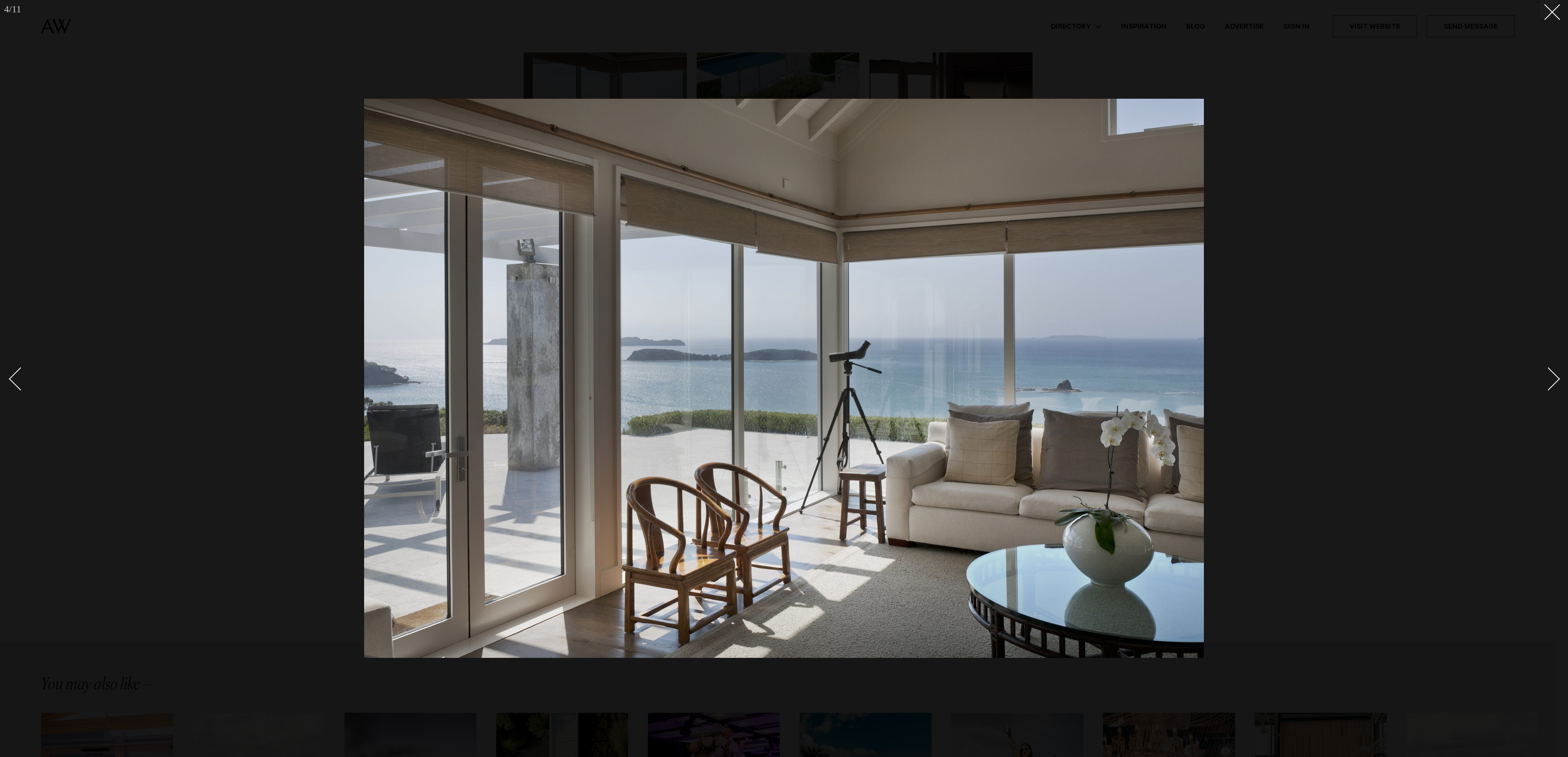
click at [1539, 382] on div "Next slide" at bounding box center [1548, 379] width 23 height 23
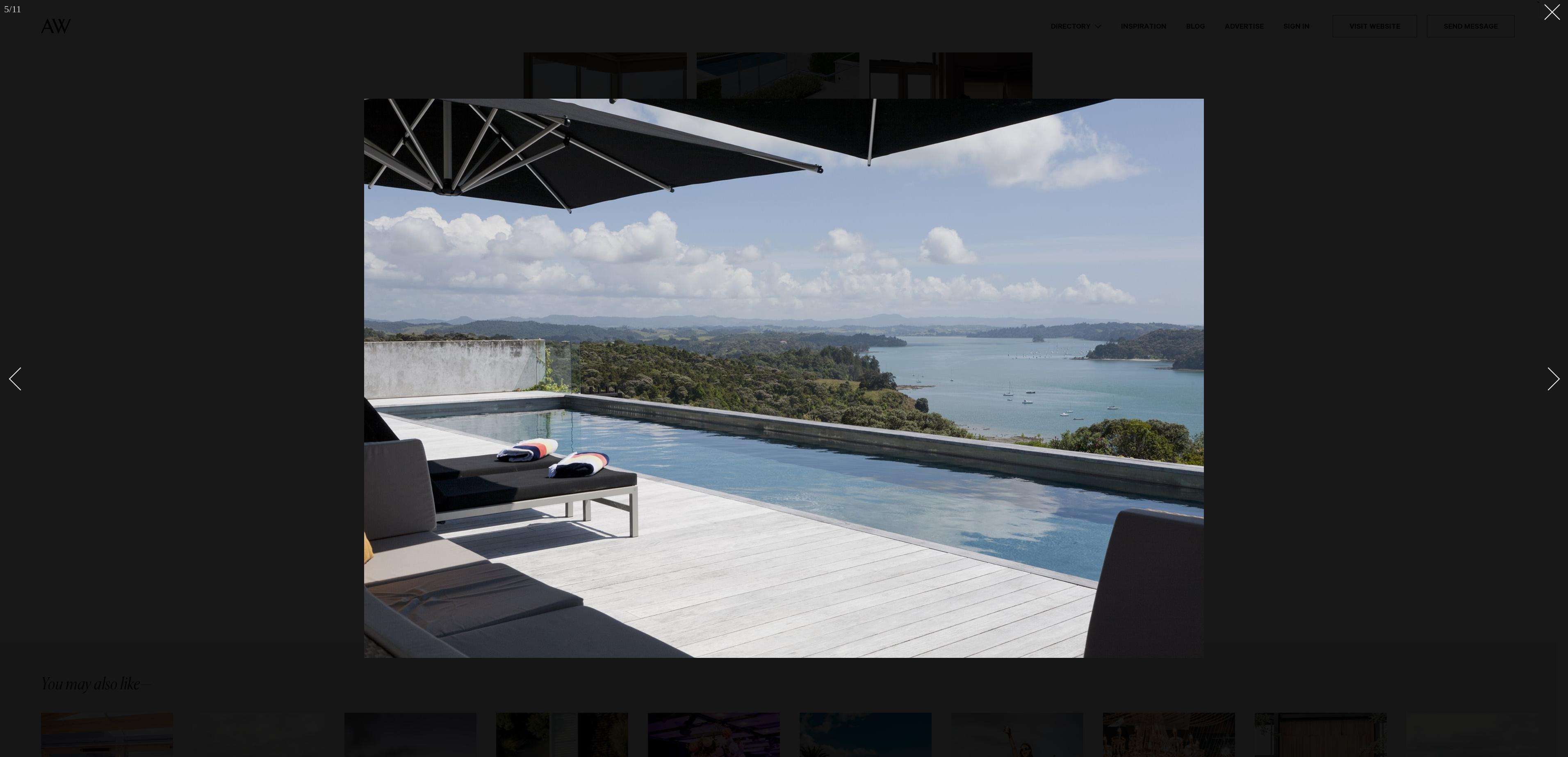
click at [1550, 19] on div at bounding box center [784, 378] width 1568 height 757
